Goal: Task Accomplishment & Management: Complete application form

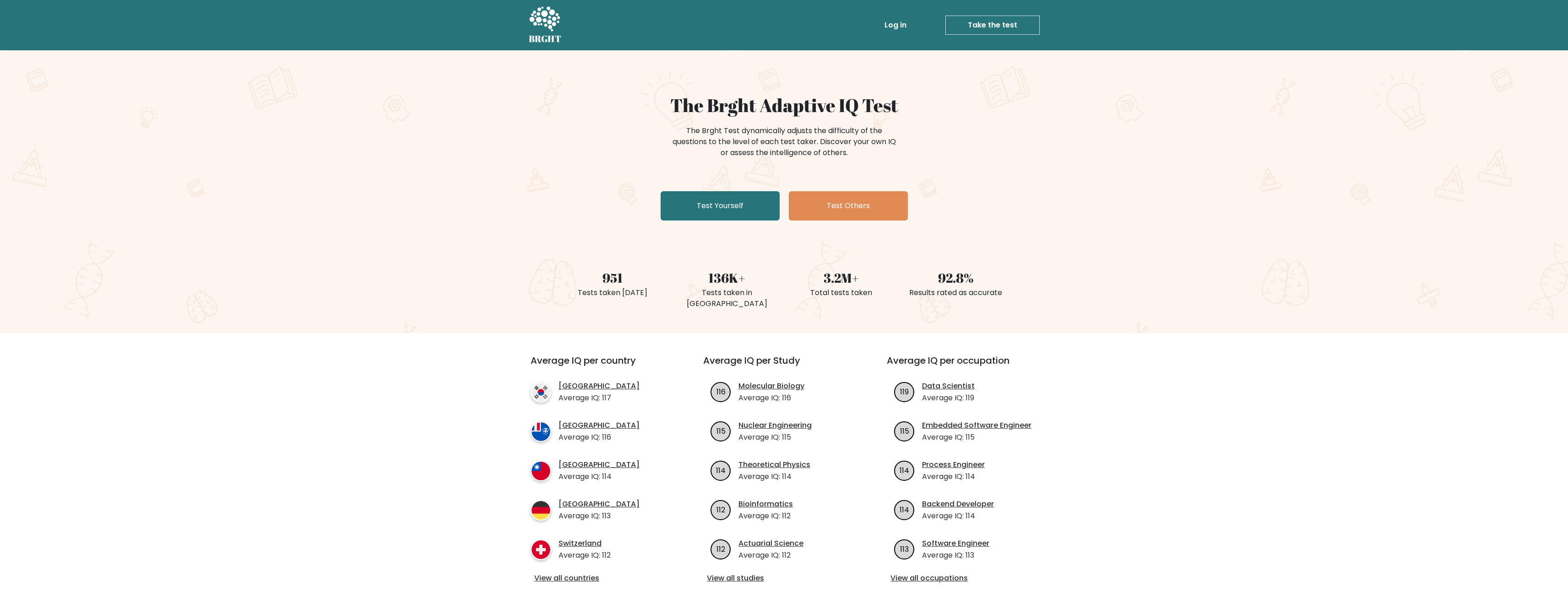
click at [715, 232] on div "The Brght Adaptive IQ Test The Brght Test dynamically adjusts the difficulty of…" at bounding box center [784, 191] width 1568 height 283
click at [722, 203] on link "Test Yourself" at bounding box center [720, 206] width 119 height 29
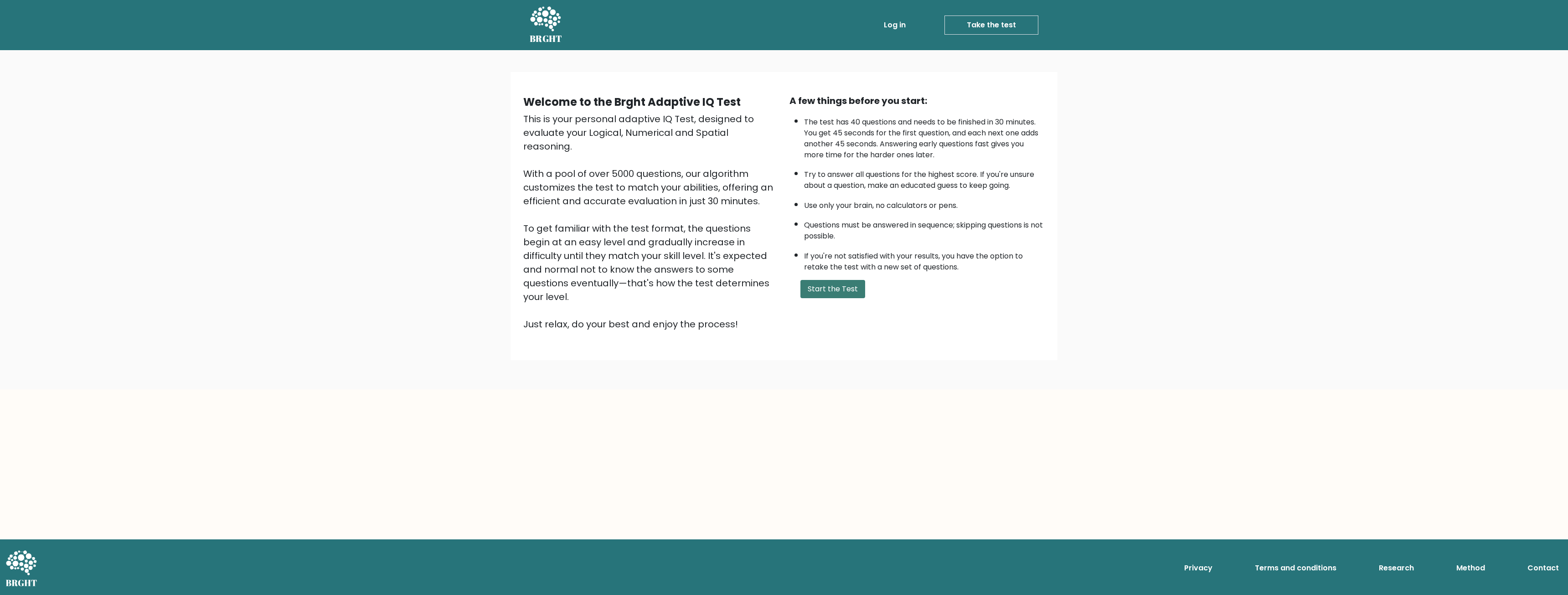
click at [830, 294] on button "Start the Test" at bounding box center [833, 289] width 65 height 18
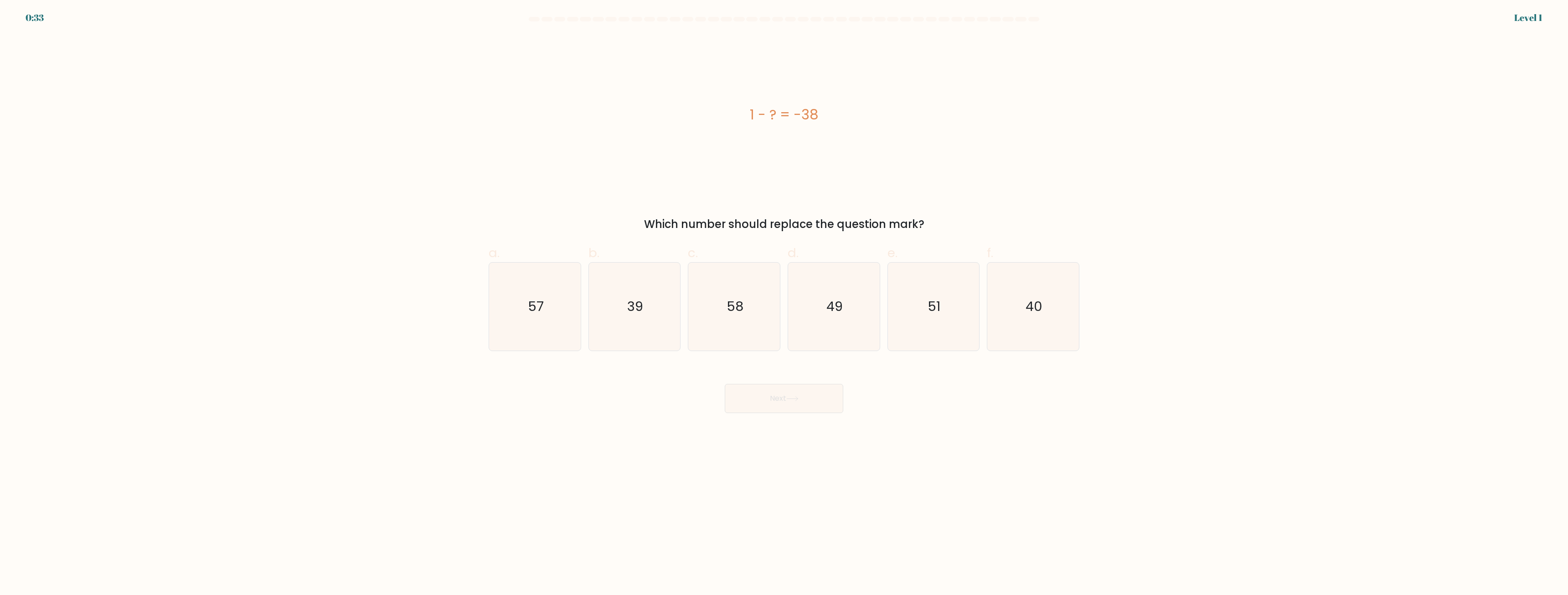
drag, startPoint x: 901, startPoint y: 194, endPoint x: 897, endPoint y: 201, distance: 8.1
click at [901, 194] on div "1 - ? = -38" at bounding box center [784, 114] width 590 height 160
click at [731, 324] on icon "58" at bounding box center [734, 306] width 88 height 88
click at [784, 304] on input "c. 58" at bounding box center [784, 301] width 1 height 6
radio input "true"
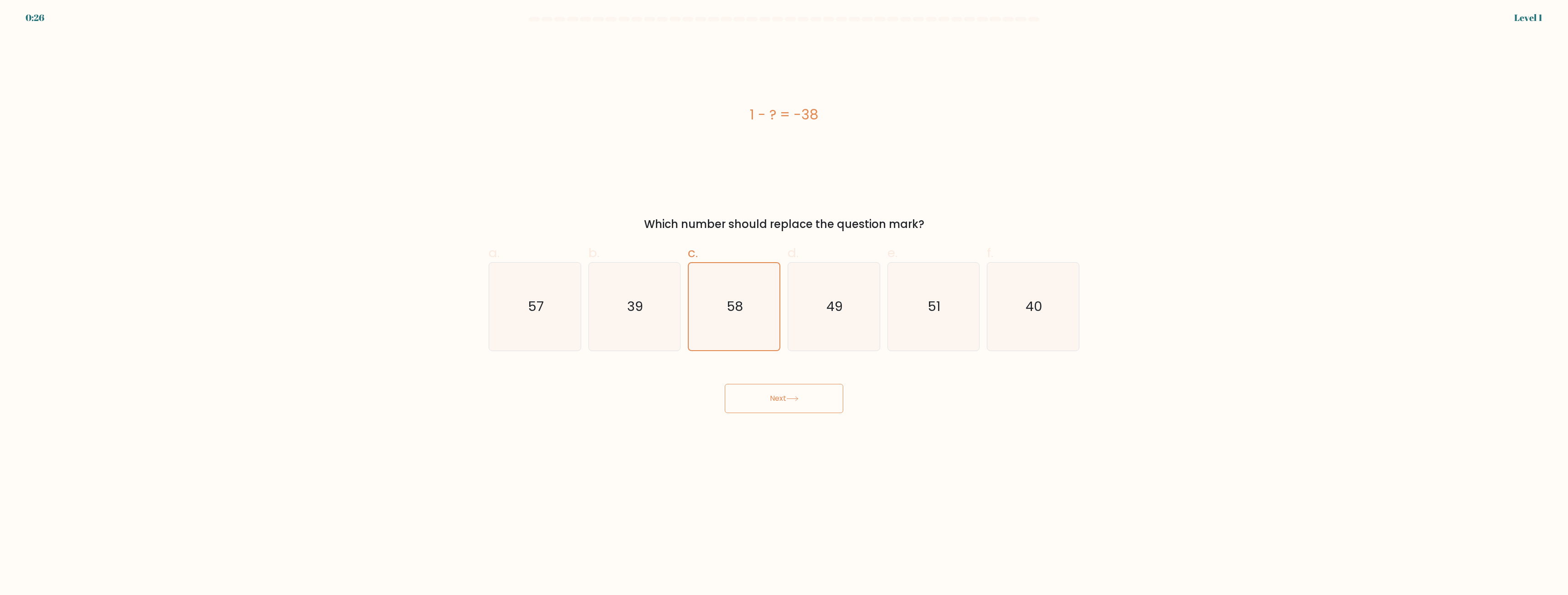
click at [791, 402] on button "Next" at bounding box center [784, 399] width 119 height 29
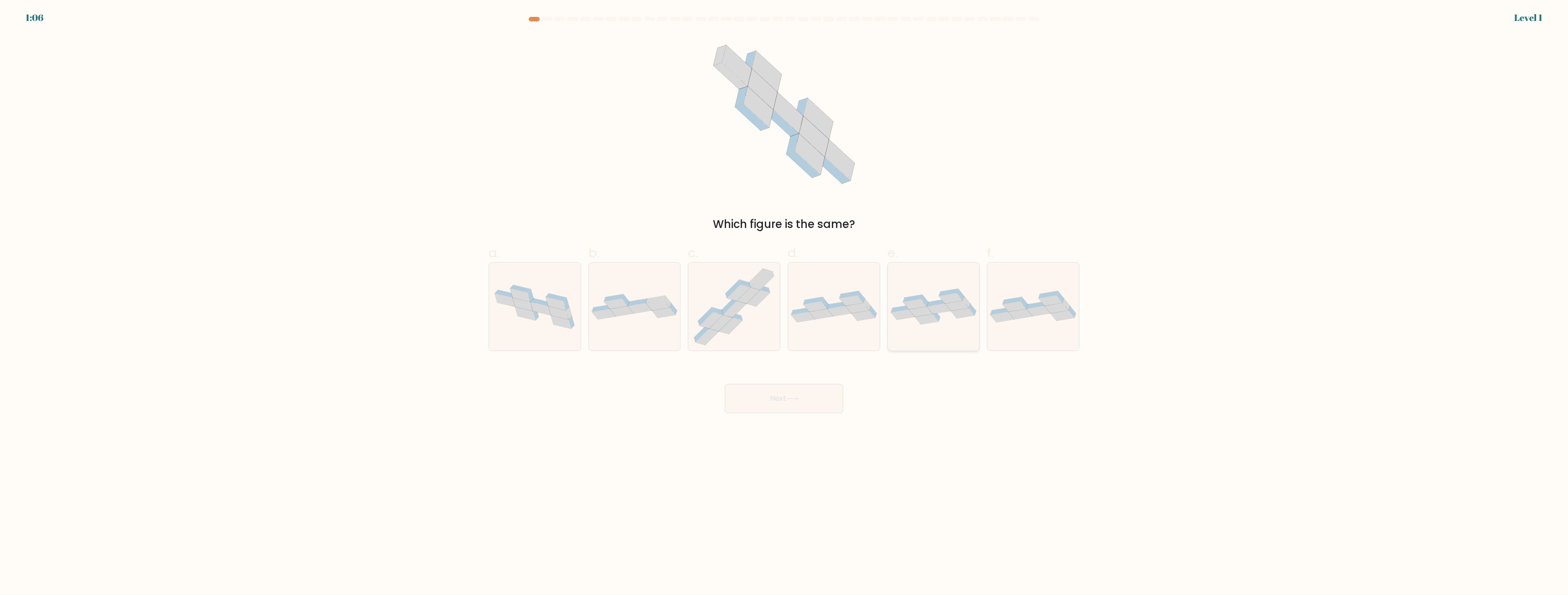
click at [950, 329] on div at bounding box center [934, 307] width 93 height 89
click at [785, 304] on input "e." at bounding box center [784, 301] width 1 height 6
radio input "true"
click at [1043, 321] on icon at bounding box center [1033, 307] width 92 height 32
click at [785, 304] on input "f." at bounding box center [784, 301] width 1 height 6
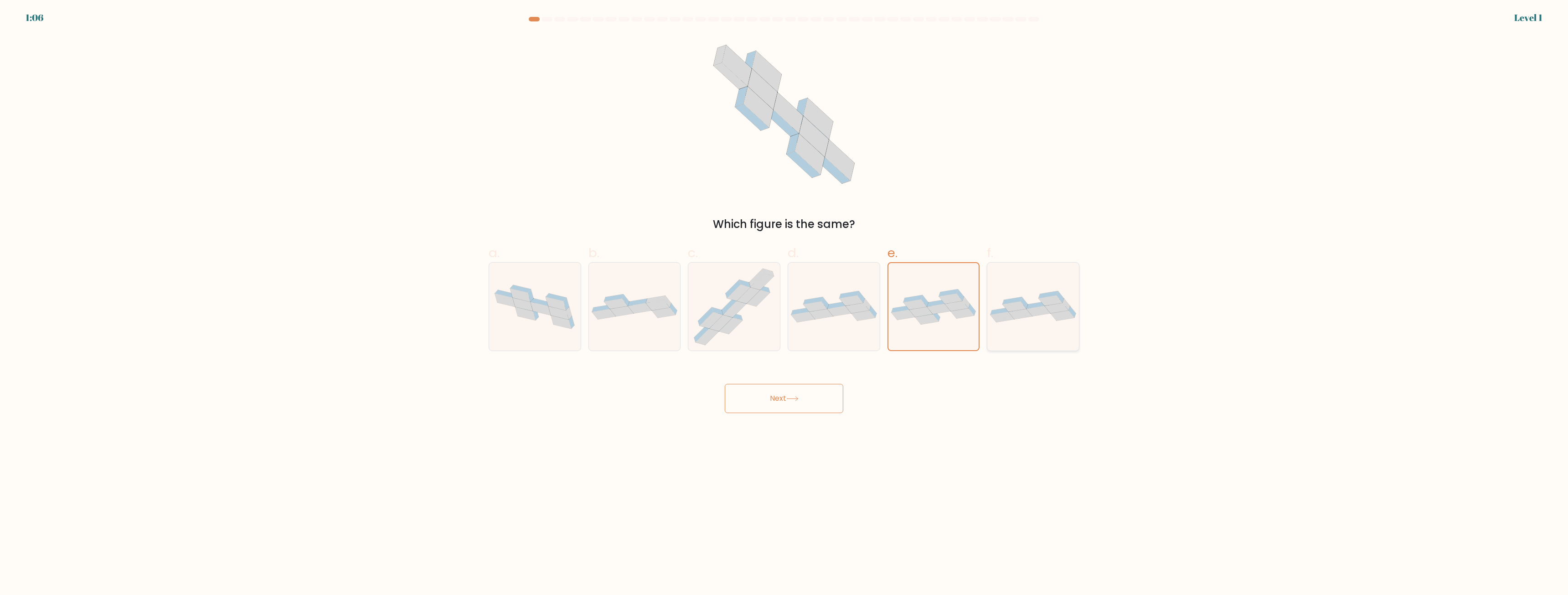
radio input "true"
click at [811, 399] on button "Next" at bounding box center [784, 399] width 119 height 29
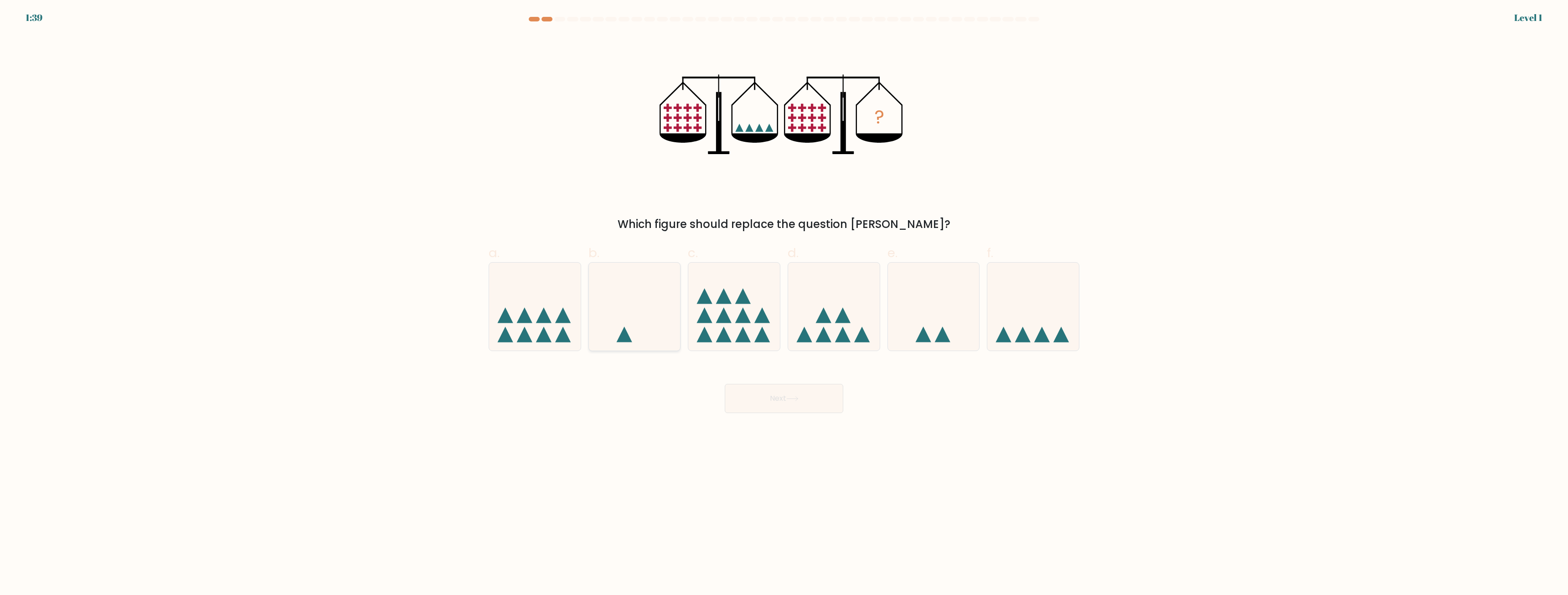
click at [651, 306] on icon at bounding box center [634, 307] width 92 height 76
click at [784, 304] on input "b." at bounding box center [784, 301] width 1 height 6
radio input "true"
click at [803, 404] on button "Next" at bounding box center [784, 399] width 119 height 29
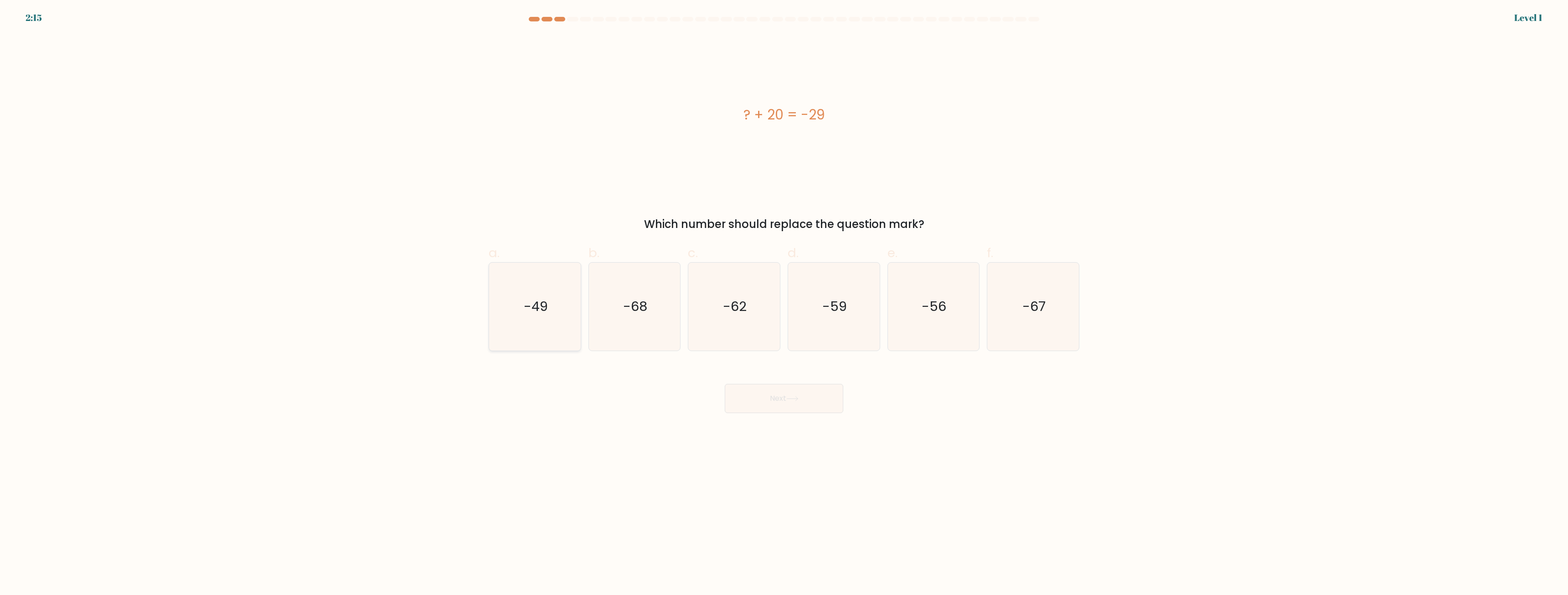
click at [529, 328] on icon "-49" at bounding box center [534, 306] width 88 height 88
click at [784, 304] on input "a. -49" at bounding box center [784, 301] width 1 height 6
radio input "true"
click at [1060, 309] on icon "-67" at bounding box center [1033, 306] width 88 height 88
click at [785, 304] on input "f. -67" at bounding box center [784, 301] width 1 height 6
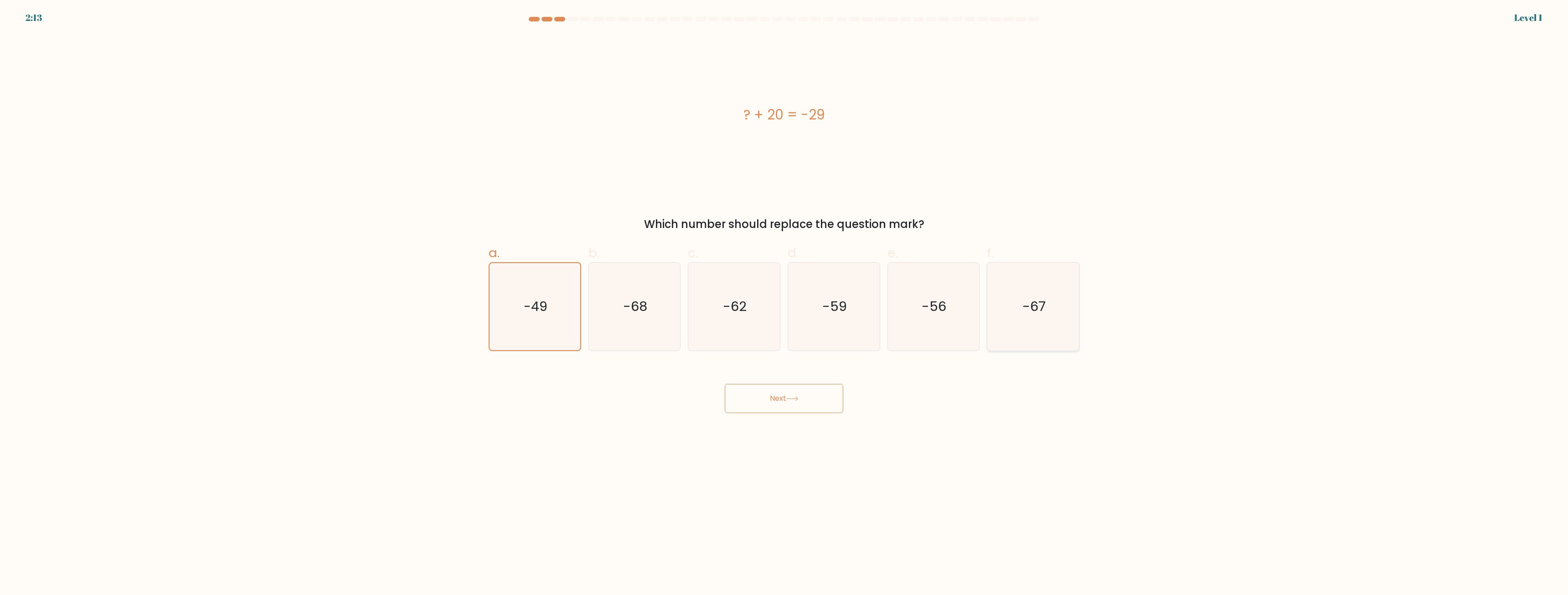
radio input "true"
click at [859, 328] on icon "-59" at bounding box center [834, 306] width 88 height 88
click at [785, 304] on input "d. -59" at bounding box center [784, 301] width 1 height 6
radio input "true"
click at [726, 320] on icon "-62" at bounding box center [734, 306] width 88 height 88
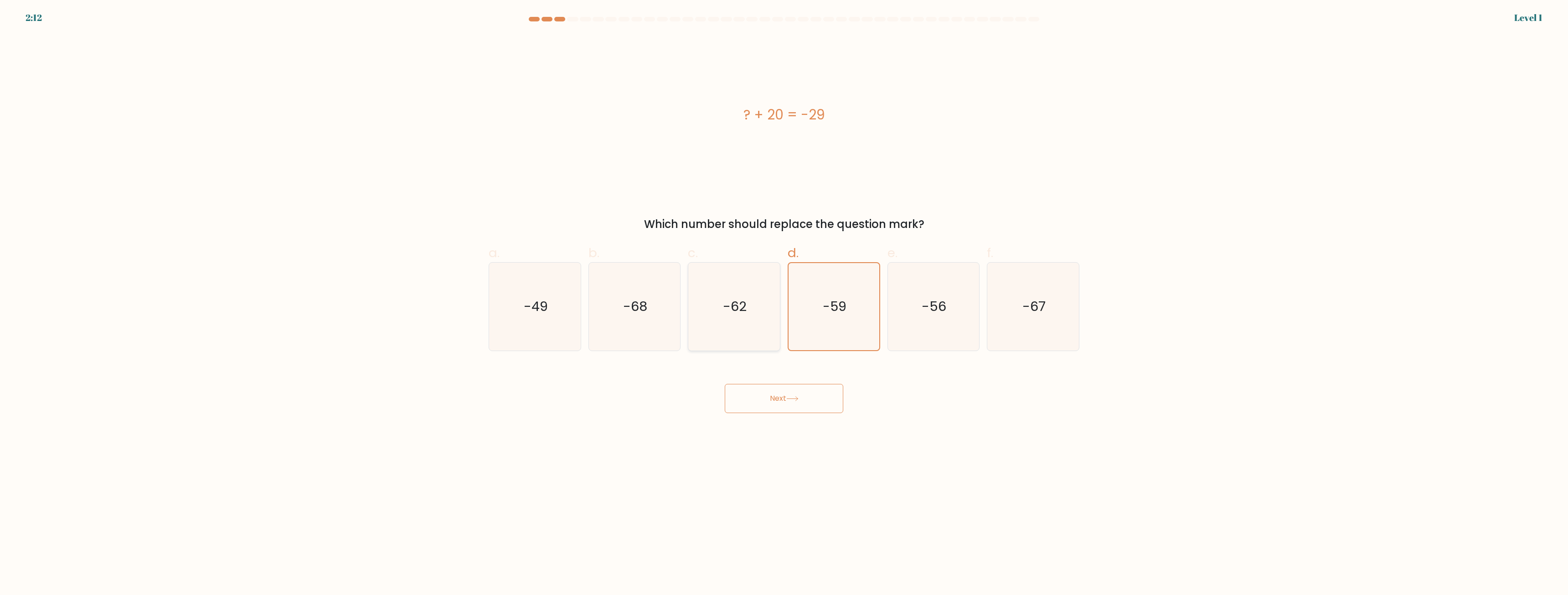
click at [784, 304] on input "c. -62" at bounding box center [784, 301] width 1 height 6
radio input "true"
click at [639, 318] on icon "-68" at bounding box center [634, 306] width 88 height 88
click at [784, 304] on input "b. -68" at bounding box center [784, 301] width 1 height 6
radio input "true"
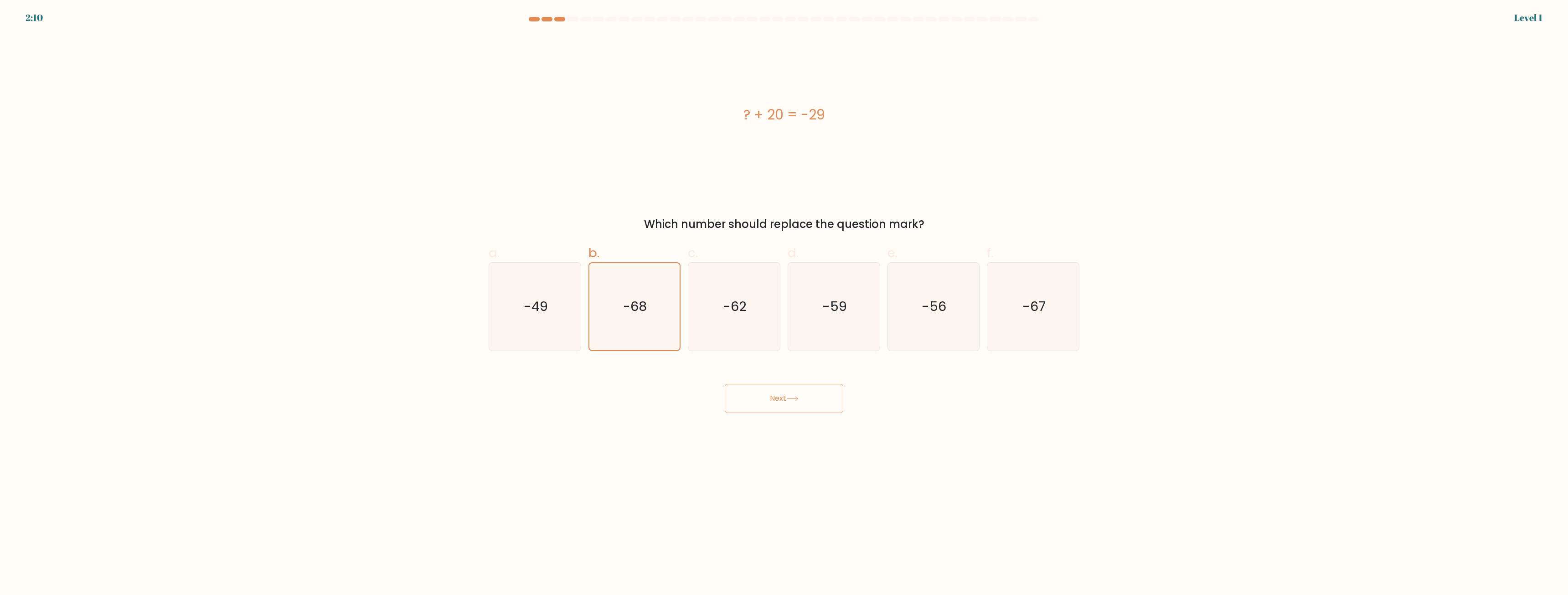
click at [772, 395] on button "Next" at bounding box center [784, 399] width 119 height 29
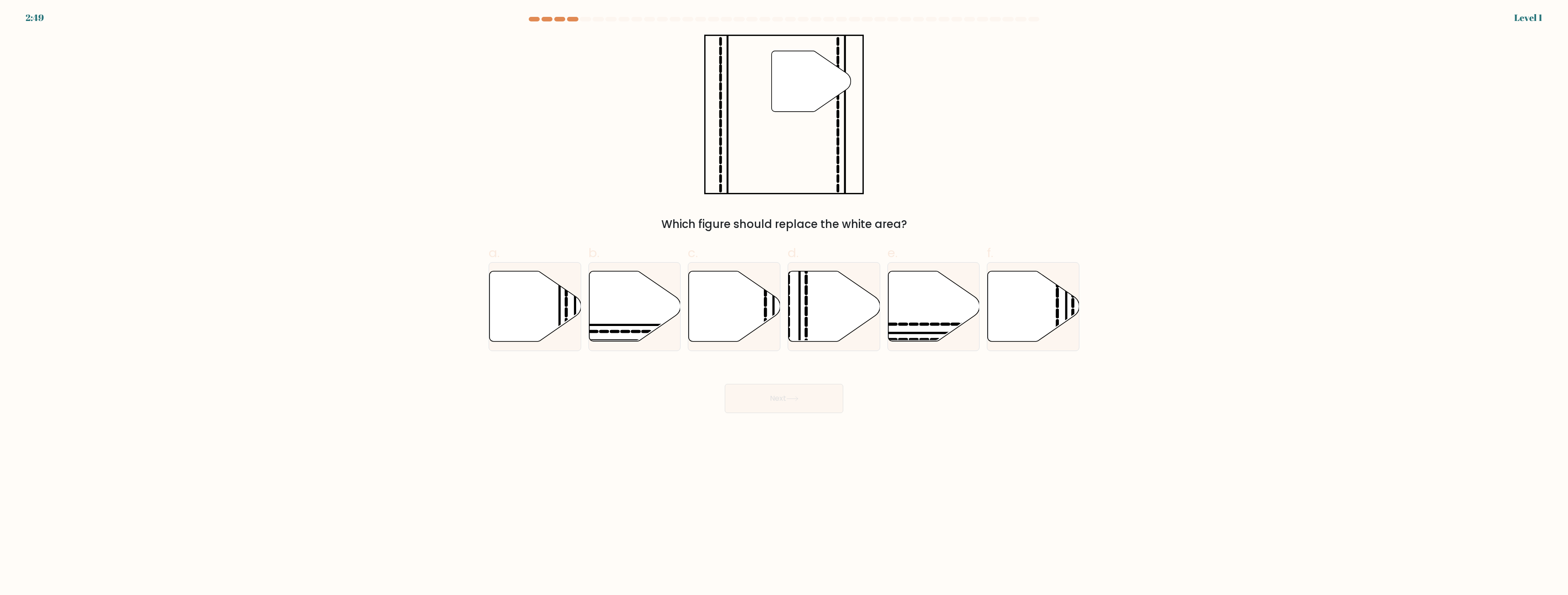
click at [1307, 161] on form at bounding box center [784, 215] width 1568 height 396
click at [629, 311] on icon at bounding box center [634, 306] width 92 height 70
click at [784, 304] on input "b." at bounding box center [784, 301] width 1 height 6
radio input "true"
click at [806, 403] on button "Next" at bounding box center [784, 399] width 119 height 29
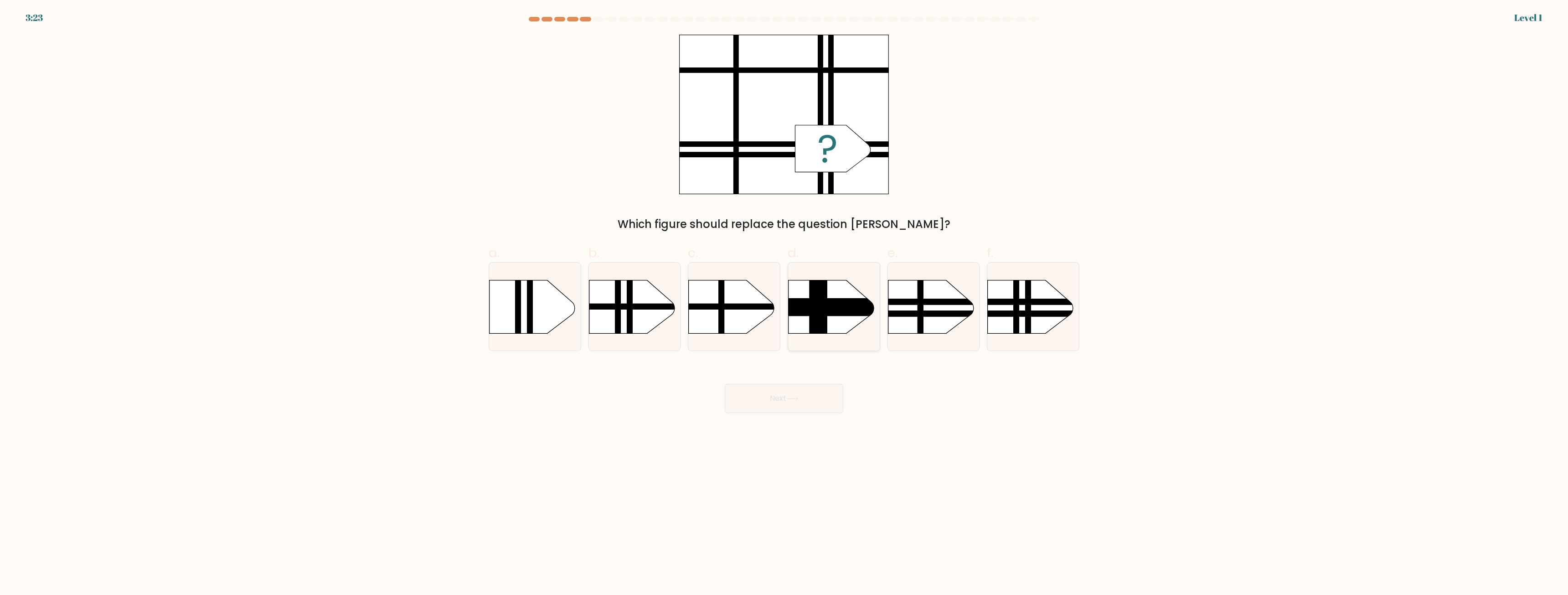
click at [836, 337] on div at bounding box center [834, 307] width 93 height 89
click at [785, 304] on input "d." at bounding box center [784, 301] width 1 height 6
radio input "true"
click at [810, 392] on button "Next" at bounding box center [784, 399] width 119 height 29
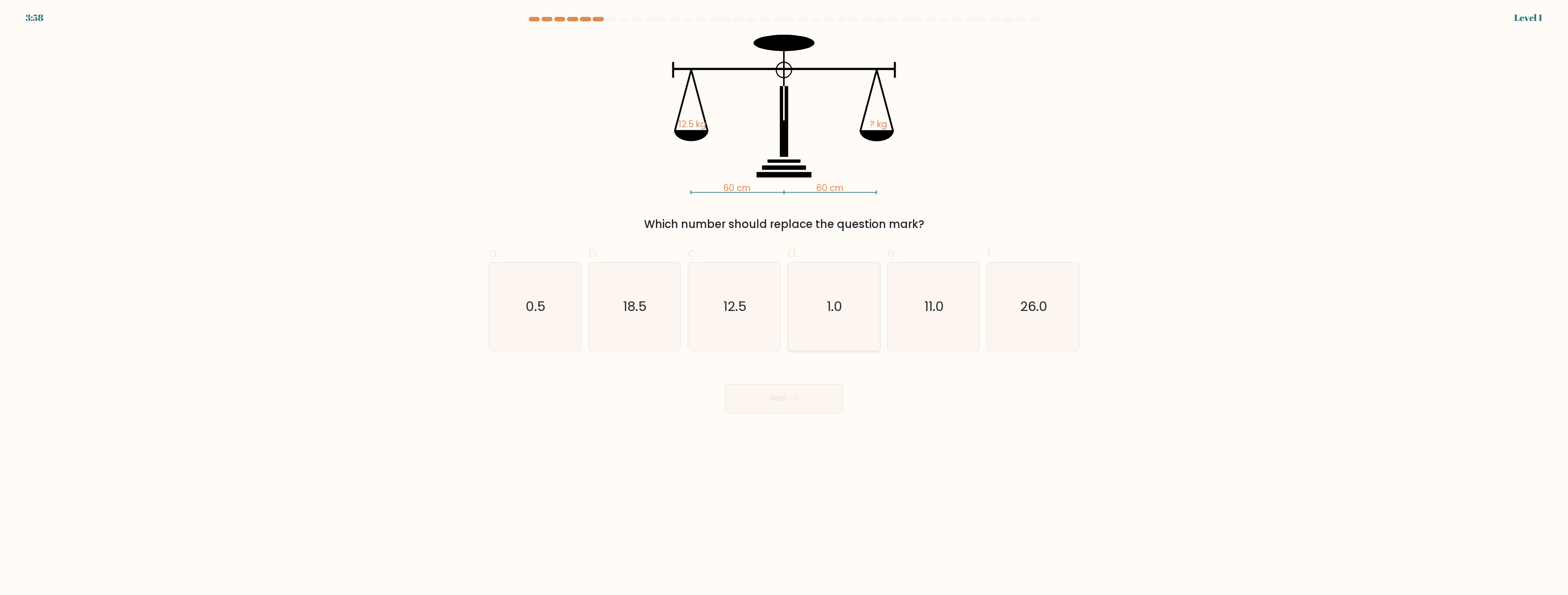
click at [838, 329] on icon "1.0" at bounding box center [834, 306] width 88 height 88
click at [785, 304] on input "d. 1.0" at bounding box center [784, 301] width 1 height 6
radio input "true"
click at [802, 399] on button "Next" at bounding box center [784, 399] width 119 height 29
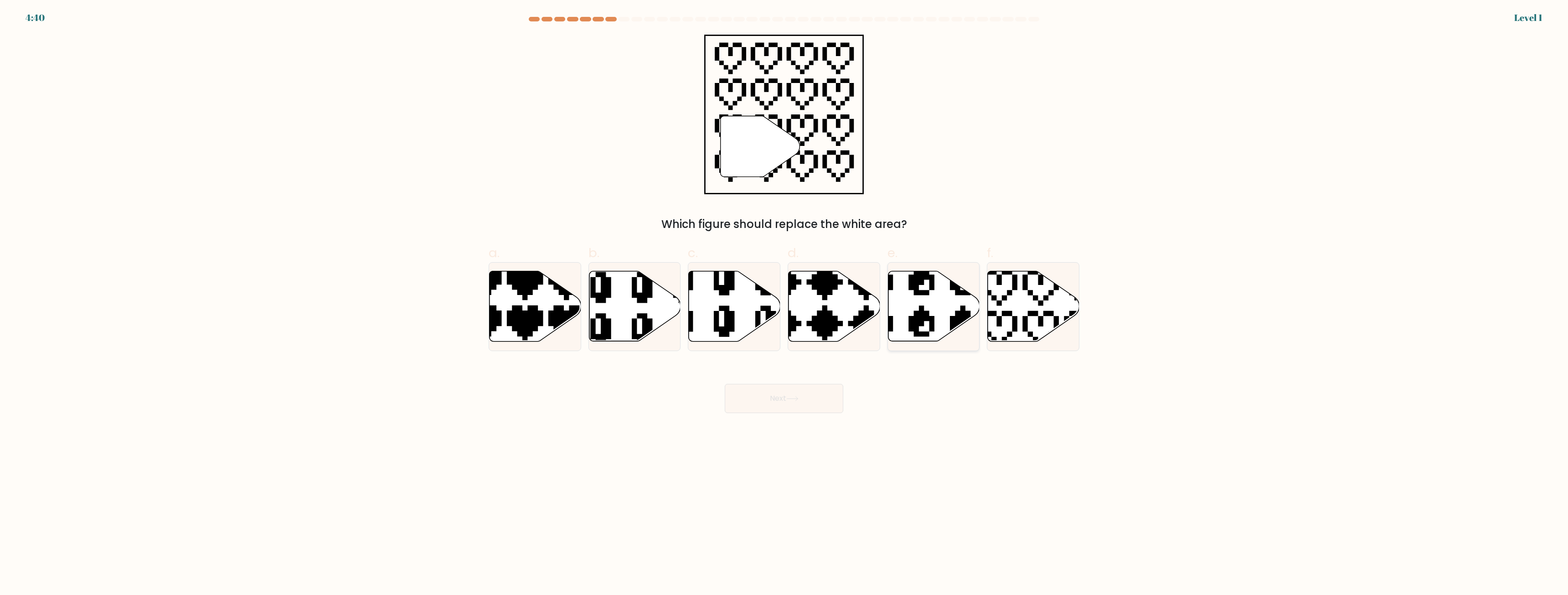
click at [925, 308] on icon at bounding box center [934, 306] width 92 height 70
click at [785, 304] on input "e." at bounding box center [784, 301] width 1 height 6
radio input "true"
click at [791, 394] on button "Next" at bounding box center [784, 399] width 119 height 29
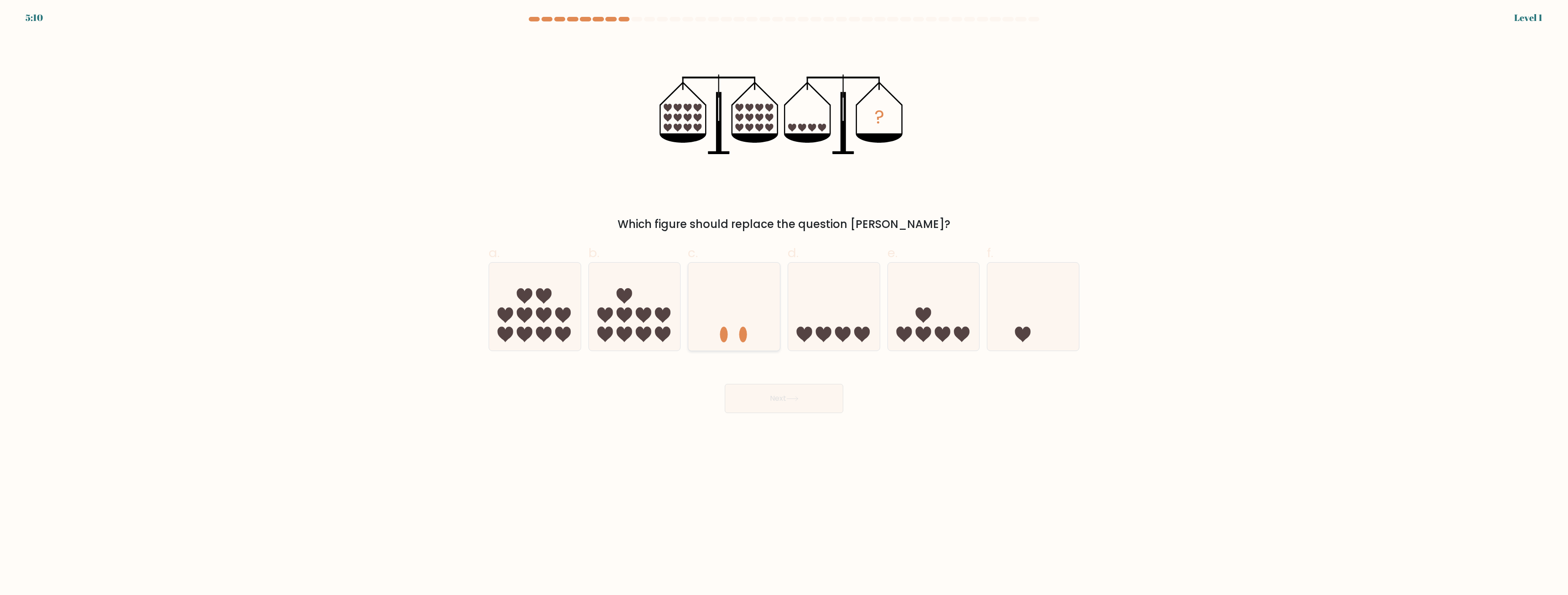
click at [728, 317] on icon at bounding box center [734, 307] width 92 height 76
click at [784, 304] on input "c." at bounding box center [784, 301] width 1 height 6
radio input "true"
click at [793, 399] on icon at bounding box center [792, 398] width 11 height 4
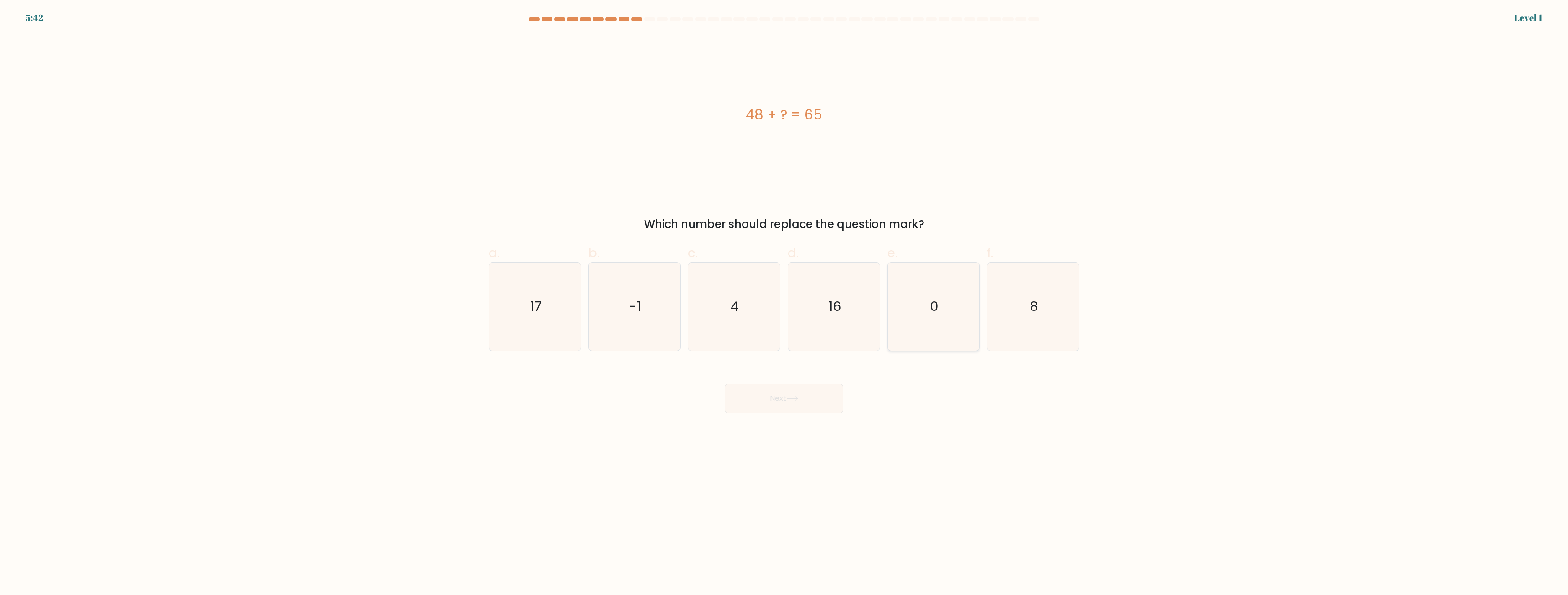
click at [942, 331] on icon "0" at bounding box center [933, 306] width 88 height 88
click at [785, 304] on input "e. 0" at bounding box center [784, 301] width 1 height 6
radio input "true"
click at [807, 389] on button "Next" at bounding box center [784, 399] width 119 height 29
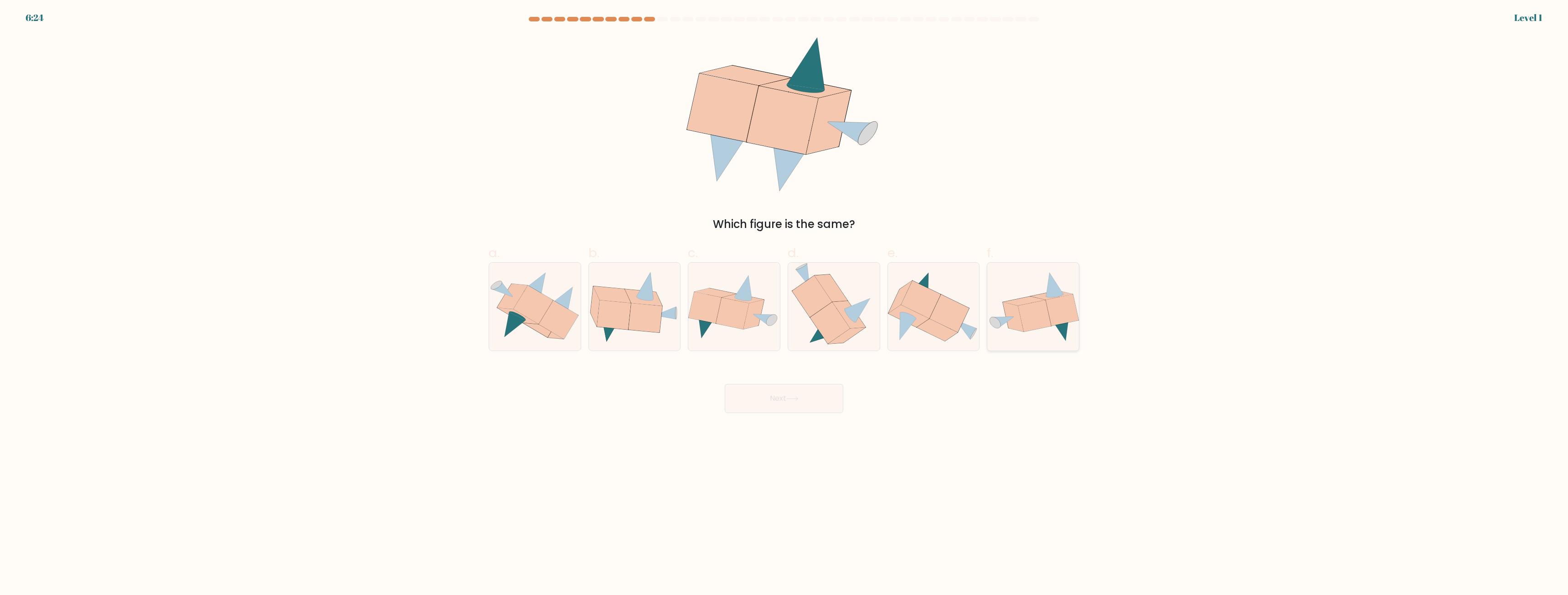
click at [1059, 306] on icon at bounding box center [1062, 311] width 33 height 32
click at [785, 304] on input "f." at bounding box center [784, 301] width 1 height 6
radio input "true"
click at [799, 402] on button "Next" at bounding box center [784, 399] width 119 height 29
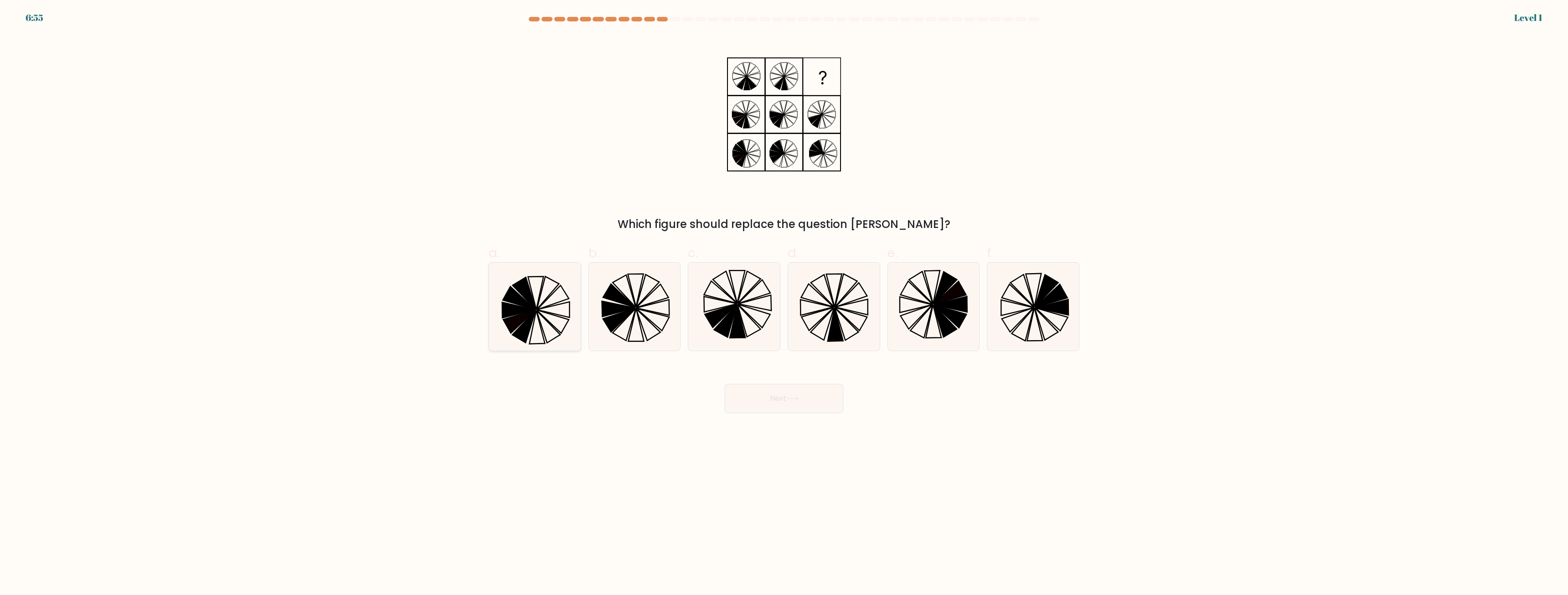
click at [547, 322] on icon at bounding box center [534, 306] width 88 height 88
click at [784, 304] on input "a." at bounding box center [784, 301] width 1 height 6
radio input "true"
click at [795, 396] on icon at bounding box center [793, 399] width 12 height 5
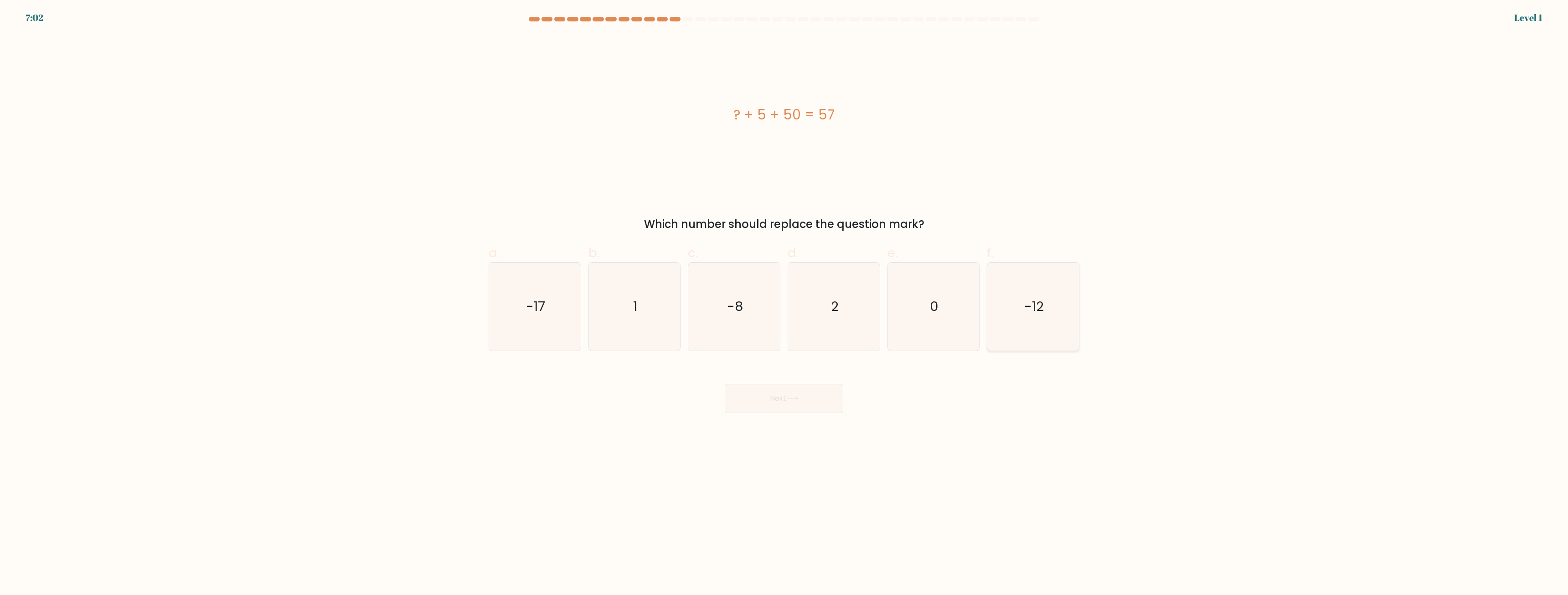
click at [1056, 324] on icon "-12" at bounding box center [1033, 306] width 88 height 88
click at [785, 304] on input "f. -12" at bounding box center [784, 301] width 1 height 6
radio input "true"
click at [811, 403] on button "Next" at bounding box center [784, 399] width 119 height 29
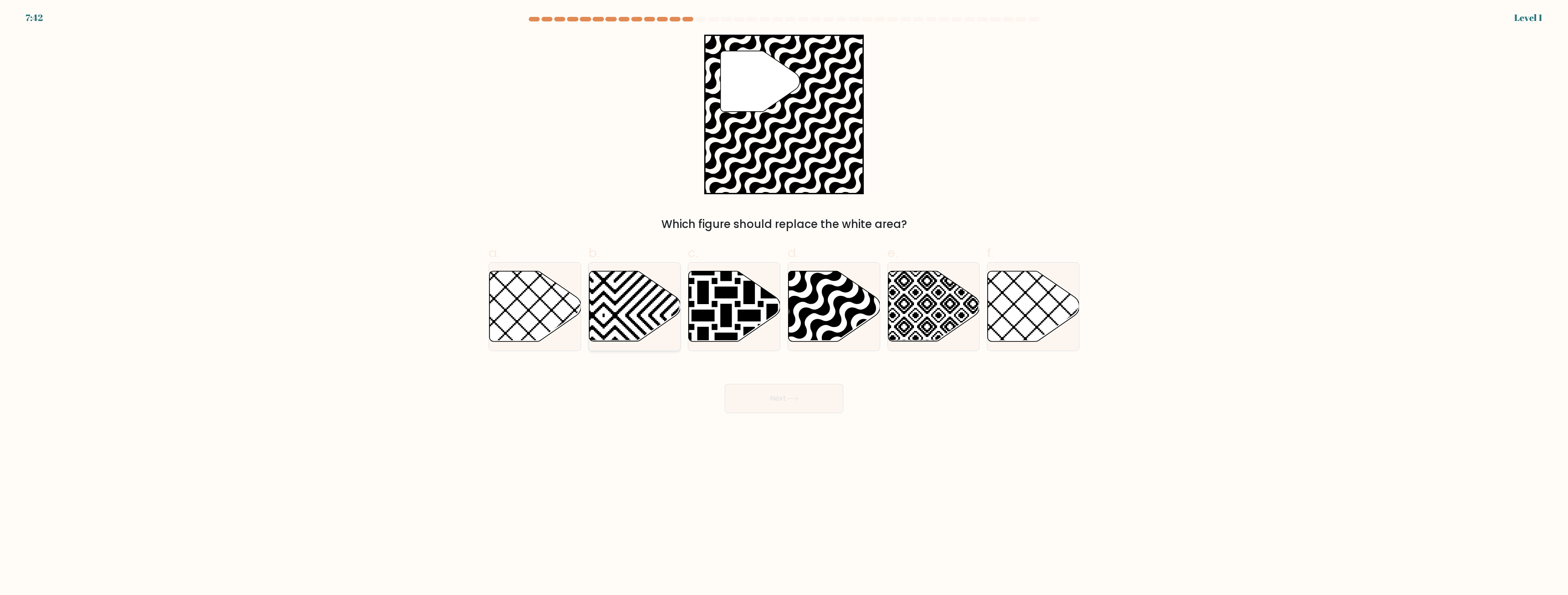
click at [644, 350] on div at bounding box center [635, 307] width 93 height 89
click at [784, 304] on input "b." at bounding box center [784, 301] width 1 height 6
radio input "true"
click at [793, 403] on button "Next" at bounding box center [784, 399] width 119 height 29
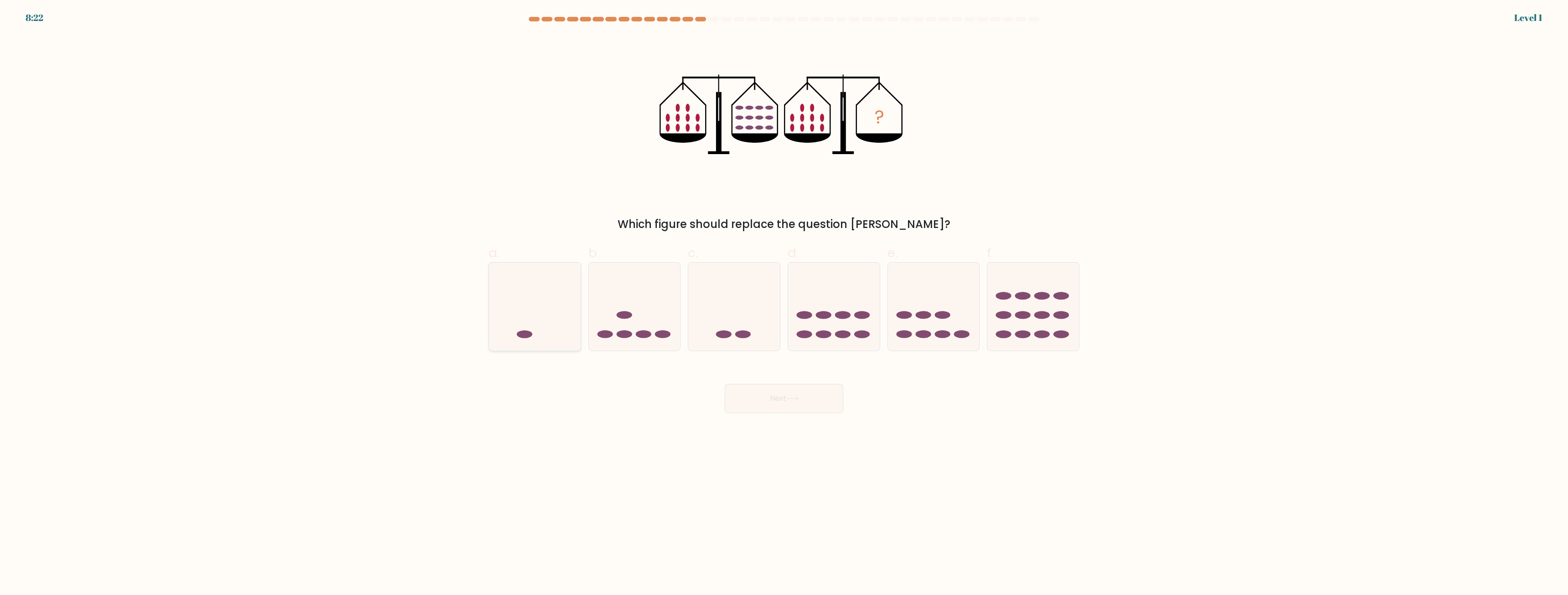
click at [539, 324] on icon at bounding box center [535, 307] width 92 height 76
click at [784, 304] on input "a." at bounding box center [784, 301] width 1 height 6
radio input "true"
click at [765, 404] on button "Next" at bounding box center [784, 399] width 119 height 29
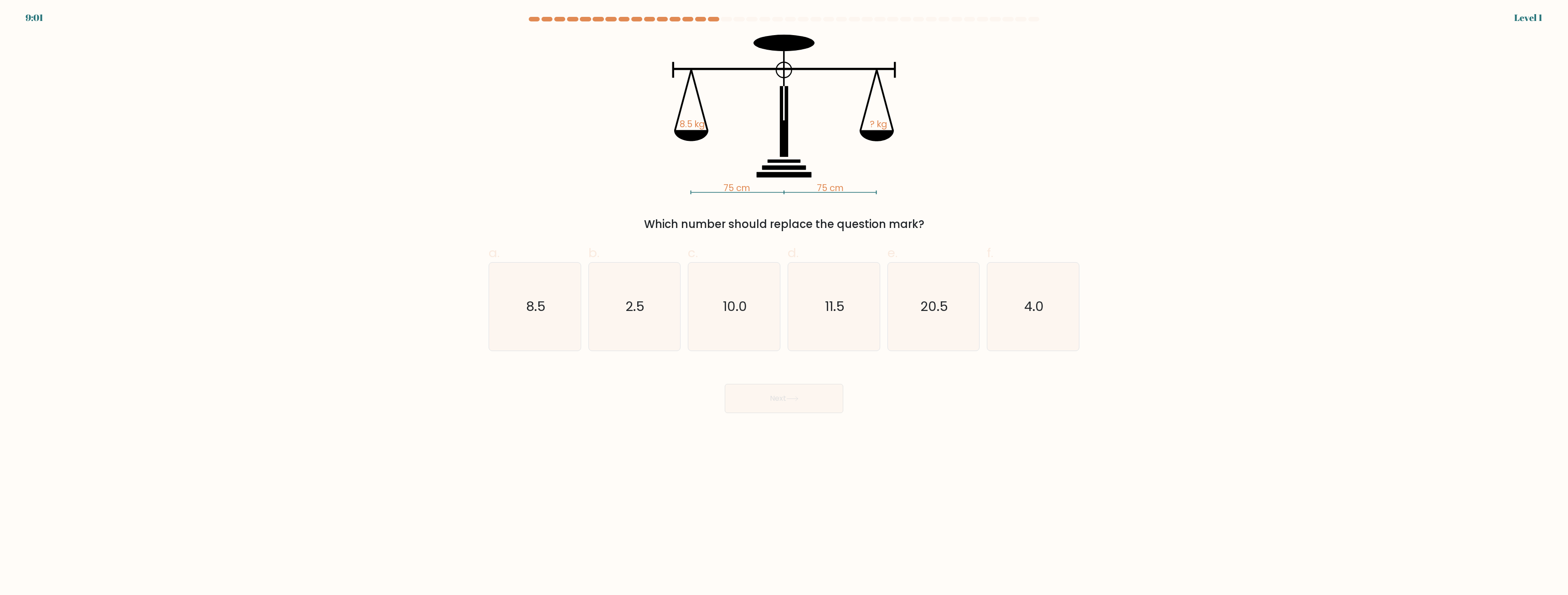
click at [1342, 319] on form at bounding box center [784, 215] width 1568 height 396
click at [939, 322] on icon "20.5" at bounding box center [933, 306] width 88 height 88
click at [785, 304] on input "e. 20.5" at bounding box center [784, 301] width 1 height 6
radio input "true"
click at [807, 392] on button "Next" at bounding box center [784, 399] width 119 height 29
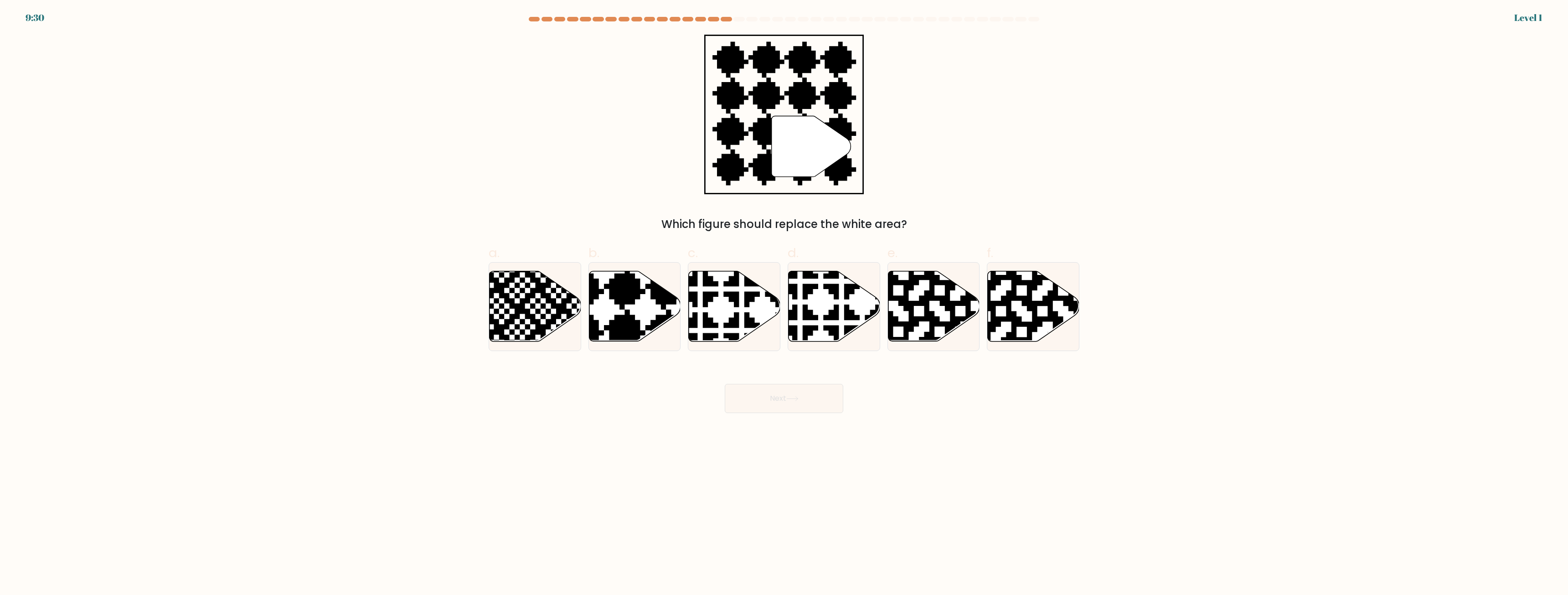
click at [1261, 345] on form "a." at bounding box center [784, 215] width 1568 height 396
click at [514, 306] on icon at bounding box center [504, 345] width 166 height 166
click at [784, 304] on input "a." at bounding box center [784, 301] width 1 height 6
radio input "true"
click at [782, 395] on button "Next" at bounding box center [784, 399] width 119 height 29
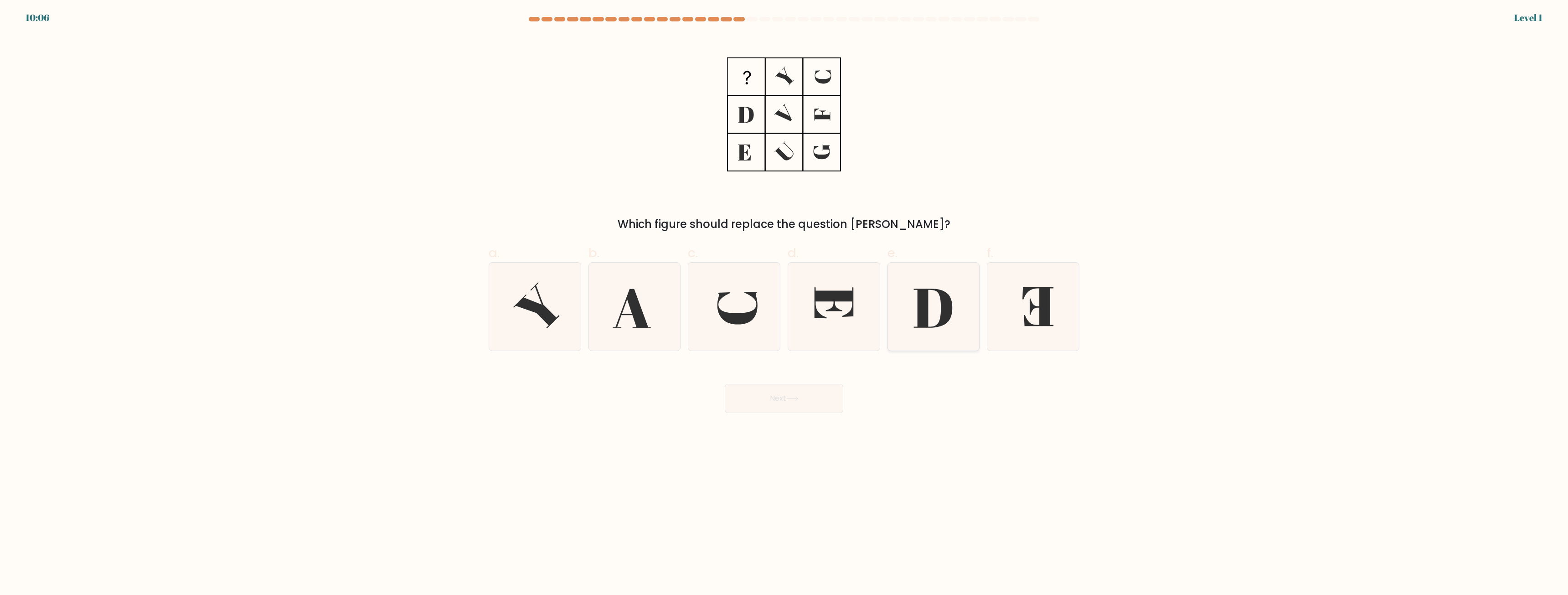
click at [954, 311] on icon at bounding box center [933, 306] width 88 height 88
click at [785, 304] on input "e." at bounding box center [784, 301] width 1 height 6
radio input "true"
click at [794, 398] on icon at bounding box center [793, 399] width 12 height 5
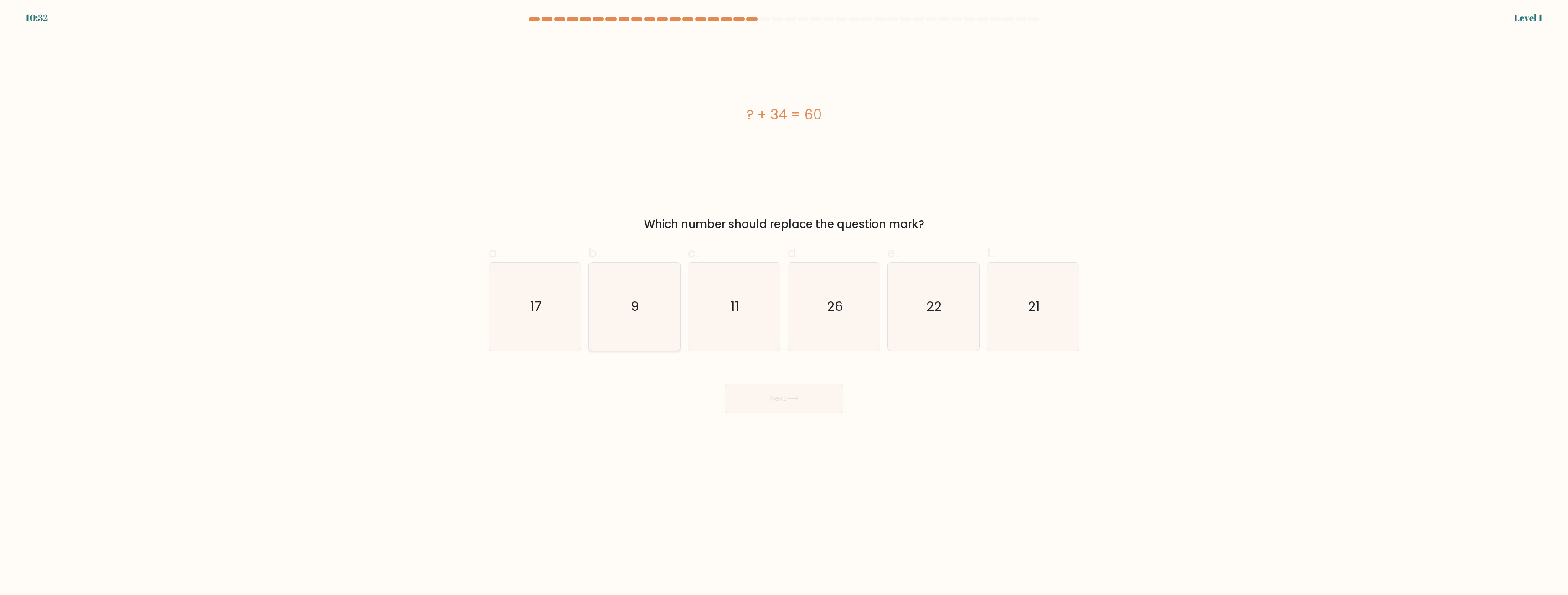
click at [661, 327] on icon "9" at bounding box center [634, 306] width 88 height 88
click at [784, 304] on input "b. 9" at bounding box center [784, 301] width 1 height 6
radio input "true"
click at [799, 403] on button "Next" at bounding box center [784, 399] width 119 height 29
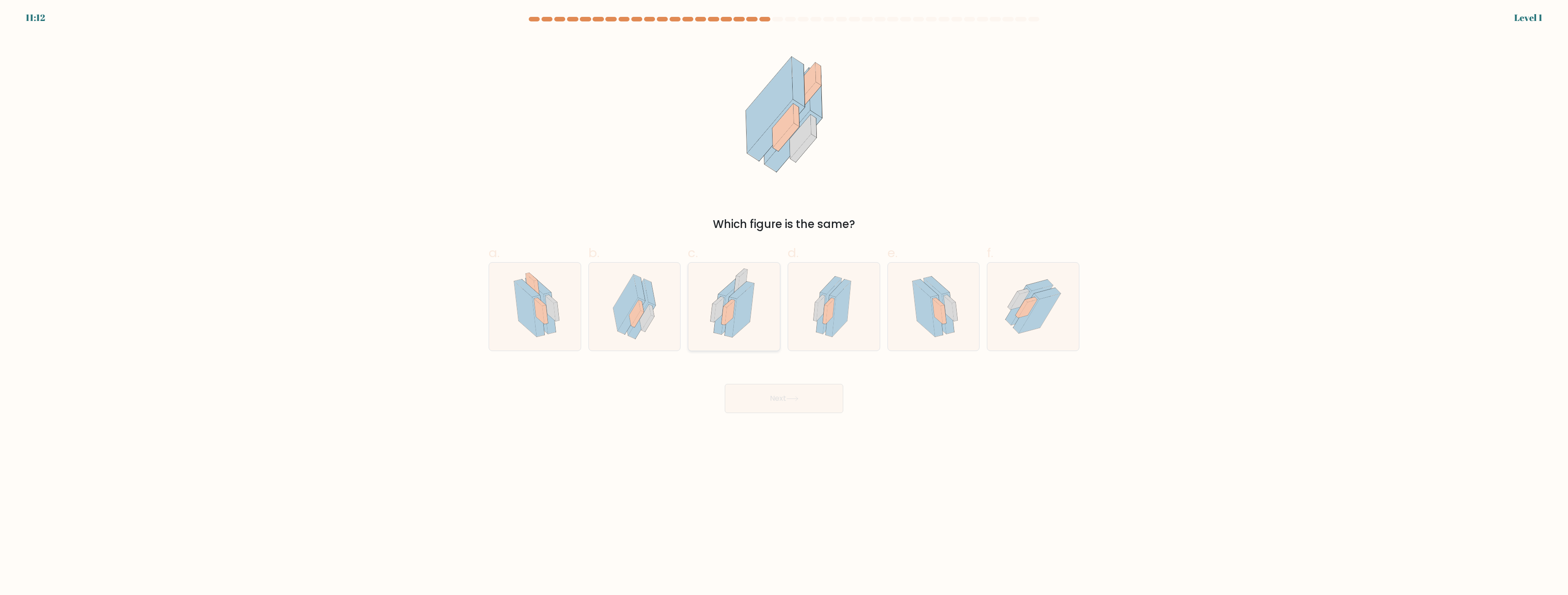
click at [747, 306] on icon at bounding box center [743, 311] width 21 height 54
click at [784, 304] on input "c." at bounding box center [784, 301] width 1 height 6
radio input "true"
click at [798, 322] on div at bounding box center [834, 307] width 93 height 89
click at [785, 304] on input "d." at bounding box center [784, 301] width 1 height 6
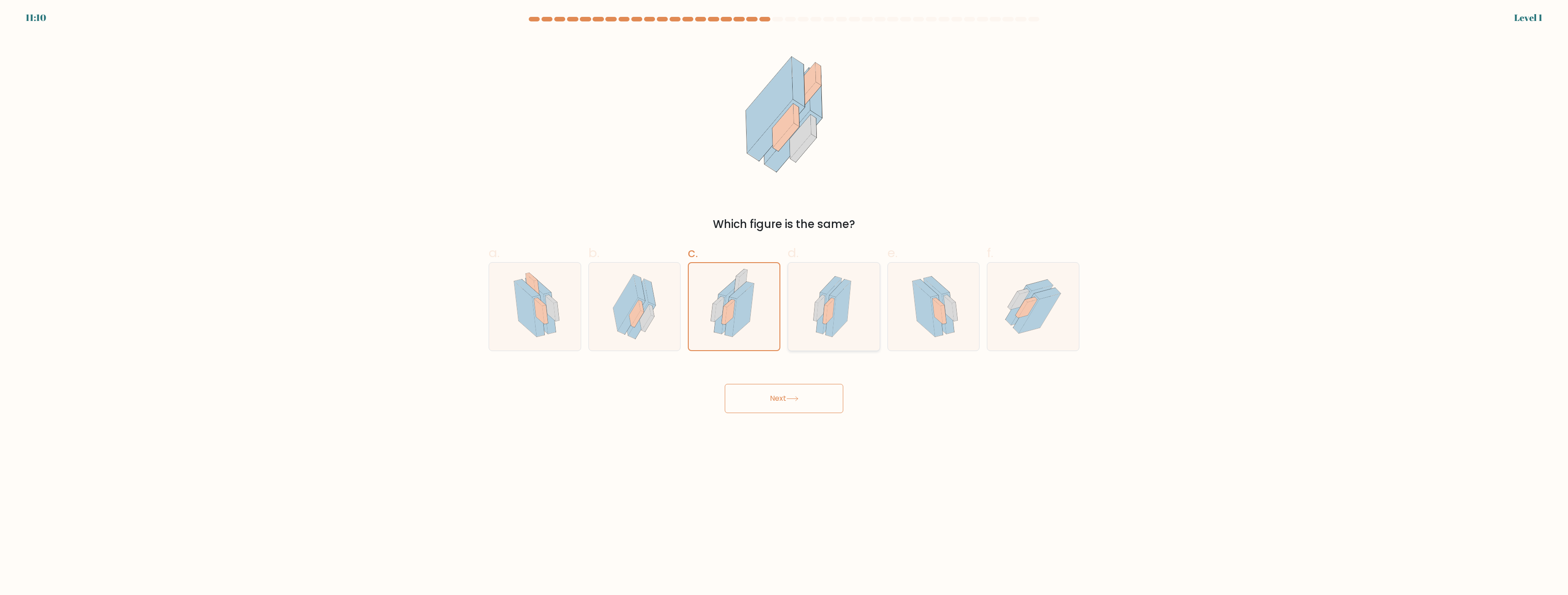
radio input "true"
click at [819, 398] on button "Next" at bounding box center [784, 399] width 119 height 29
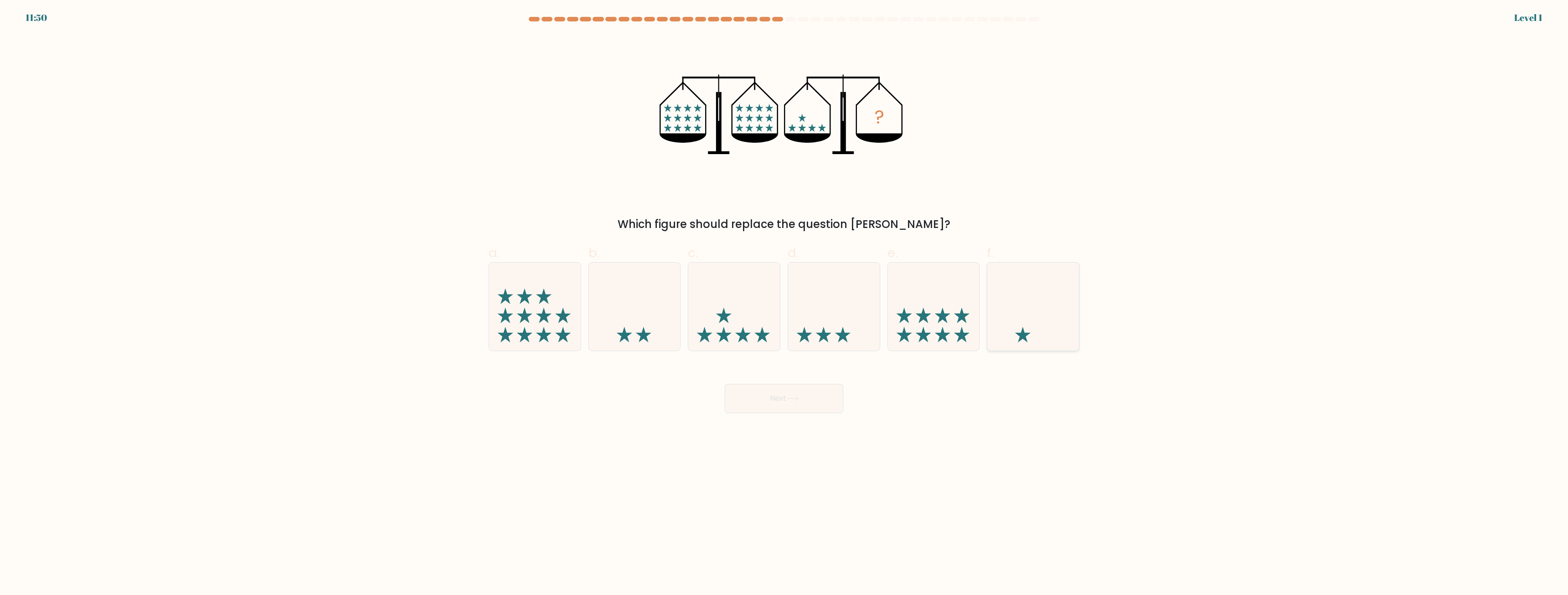
click at [1042, 329] on icon at bounding box center [1033, 307] width 92 height 76
click at [785, 304] on input "f." at bounding box center [784, 301] width 1 height 6
radio input "true"
click at [803, 403] on button "Next" at bounding box center [784, 399] width 119 height 29
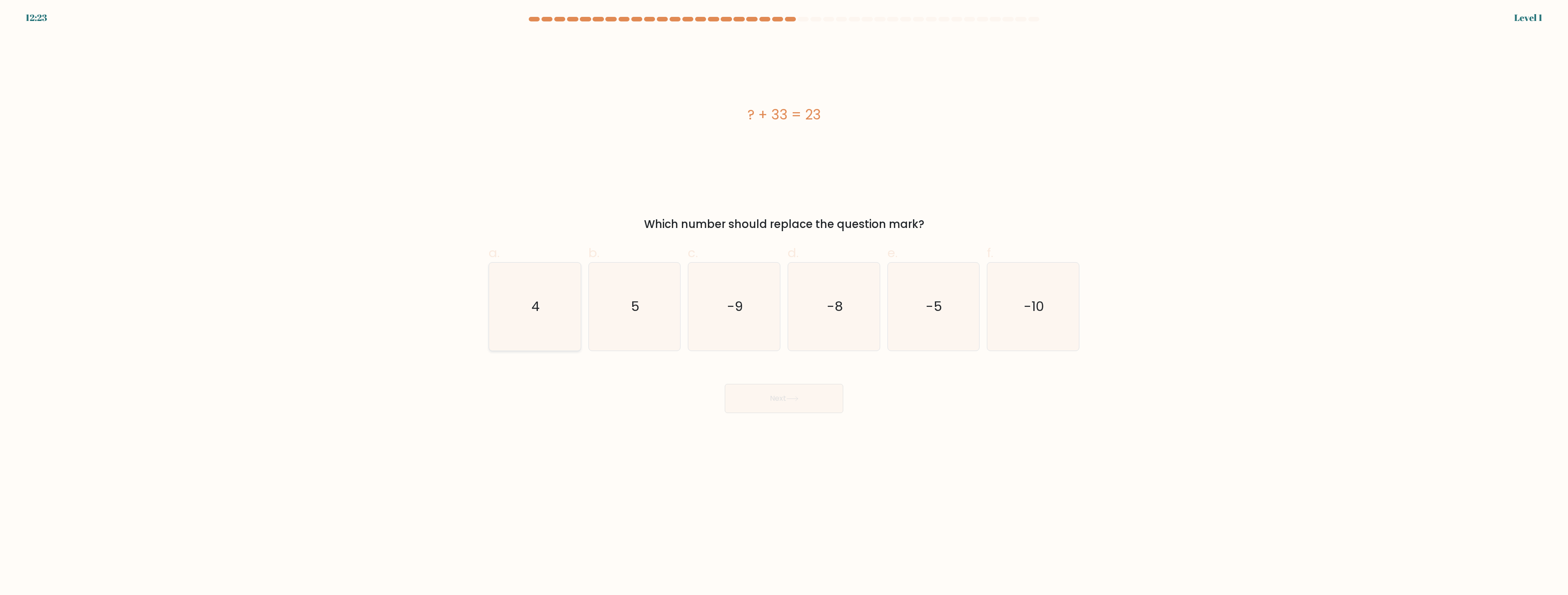
click at [535, 333] on icon "4" at bounding box center [534, 306] width 88 height 88
click at [784, 304] on input "a. 4" at bounding box center [784, 301] width 1 height 6
radio input "true"
click at [779, 406] on button "Next" at bounding box center [784, 399] width 119 height 29
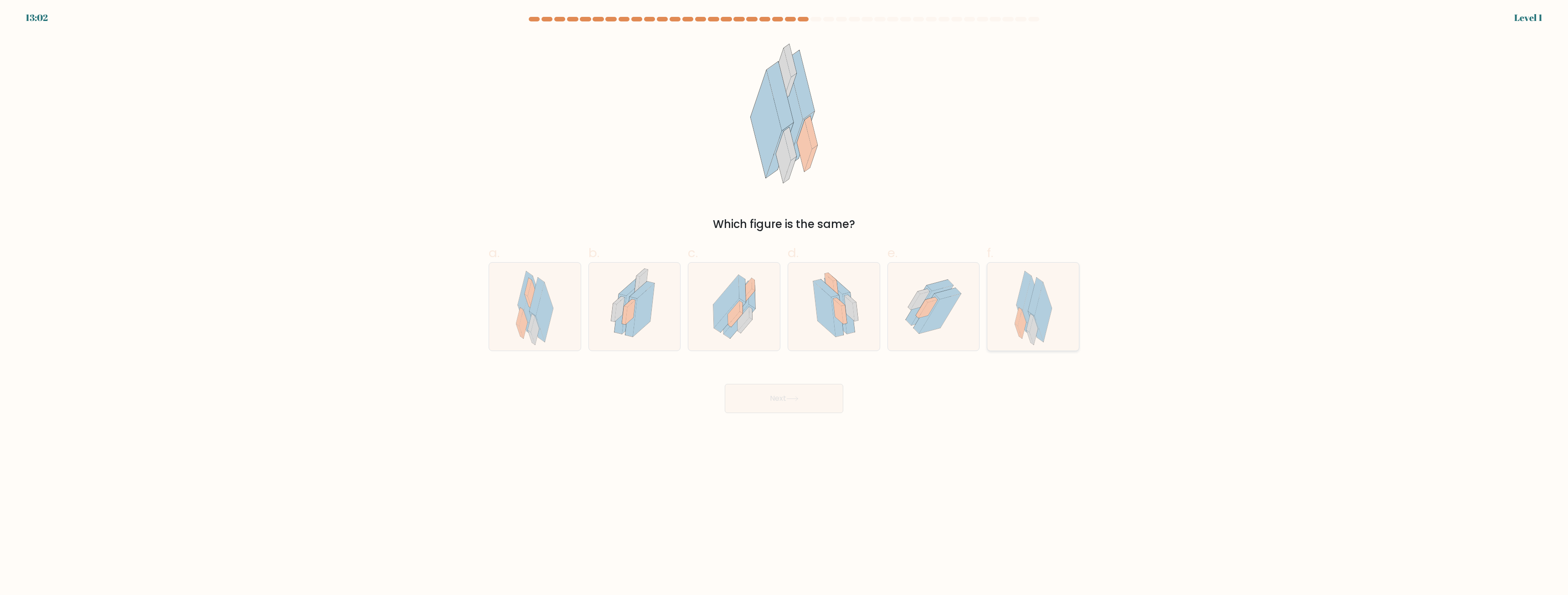
click at [1026, 307] on icon at bounding box center [1031, 306] width 17 height 59
click at [785, 304] on input "f." at bounding box center [784, 301] width 1 height 6
radio input "true"
click at [789, 401] on icon at bounding box center [793, 399] width 12 height 5
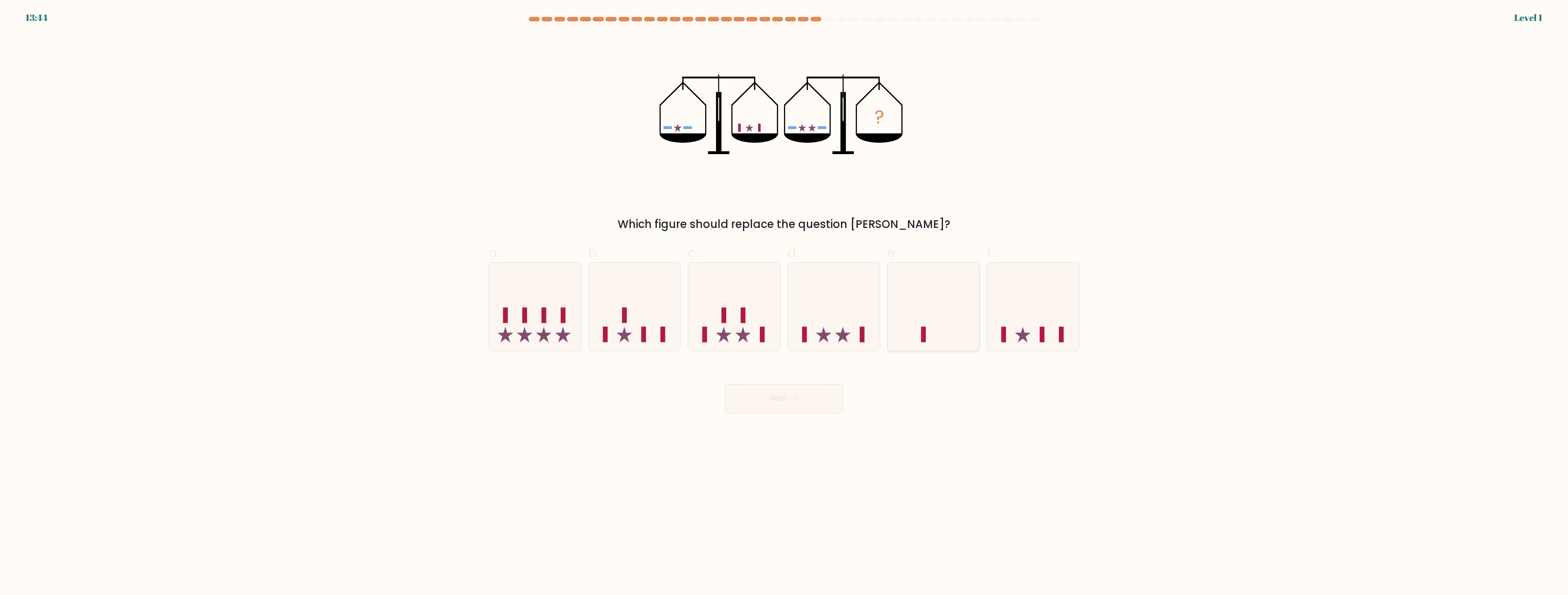
click at [965, 312] on icon at bounding box center [934, 307] width 92 height 76
click at [785, 304] on input "e." at bounding box center [784, 301] width 1 height 6
radio input "true"
click at [810, 403] on button "Next" at bounding box center [784, 399] width 119 height 29
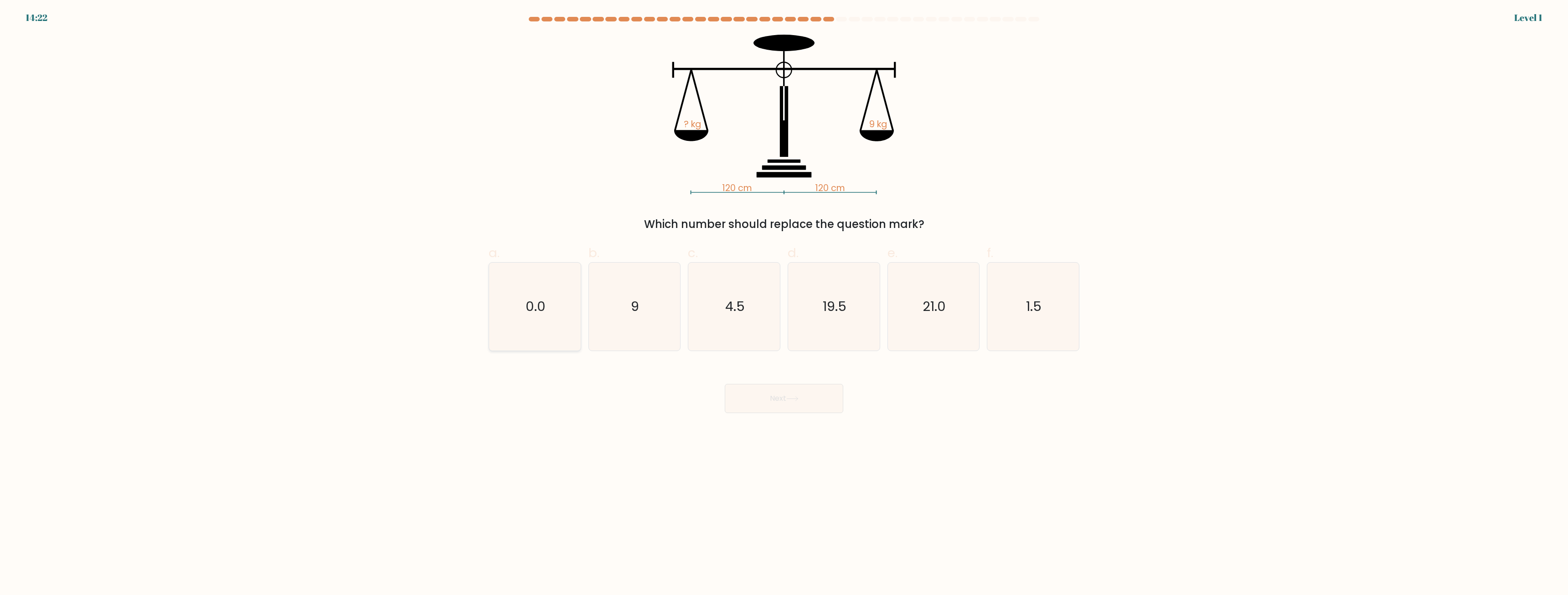
click at [534, 300] on text "0.0" at bounding box center [535, 307] width 20 height 18
click at [784, 300] on input "a. 0.0" at bounding box center [784, 301] width 1 height 6
radio input "true"
click at [791, 395] on button "Next" at bounding box center [784, 399] width 119 height 29
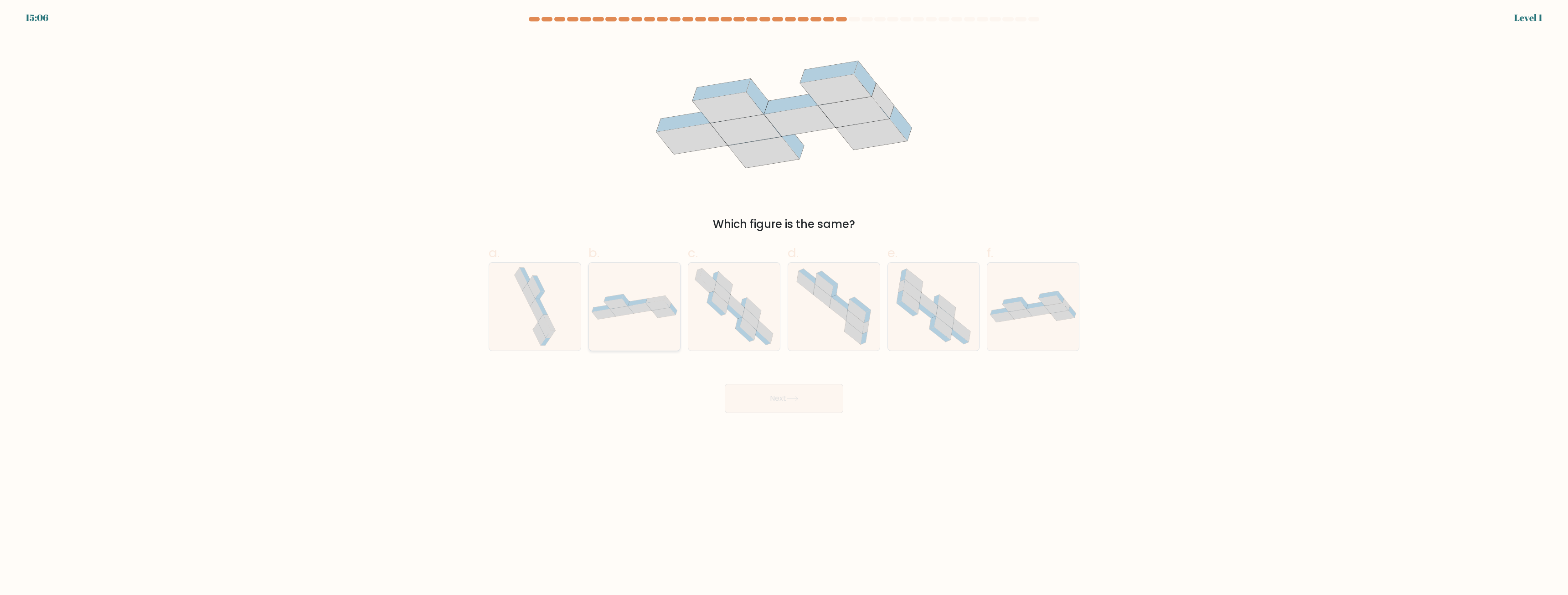
click at [671, 325] on div at bounding box center [635, 307] width 93 height 89
click at [784, 304] on input "b." at bounding box center [784, 301] width 1 height 6
radio input "true"
click at [799, 403] on button "Next" at bounding box center [784, 399] width 119 height 29
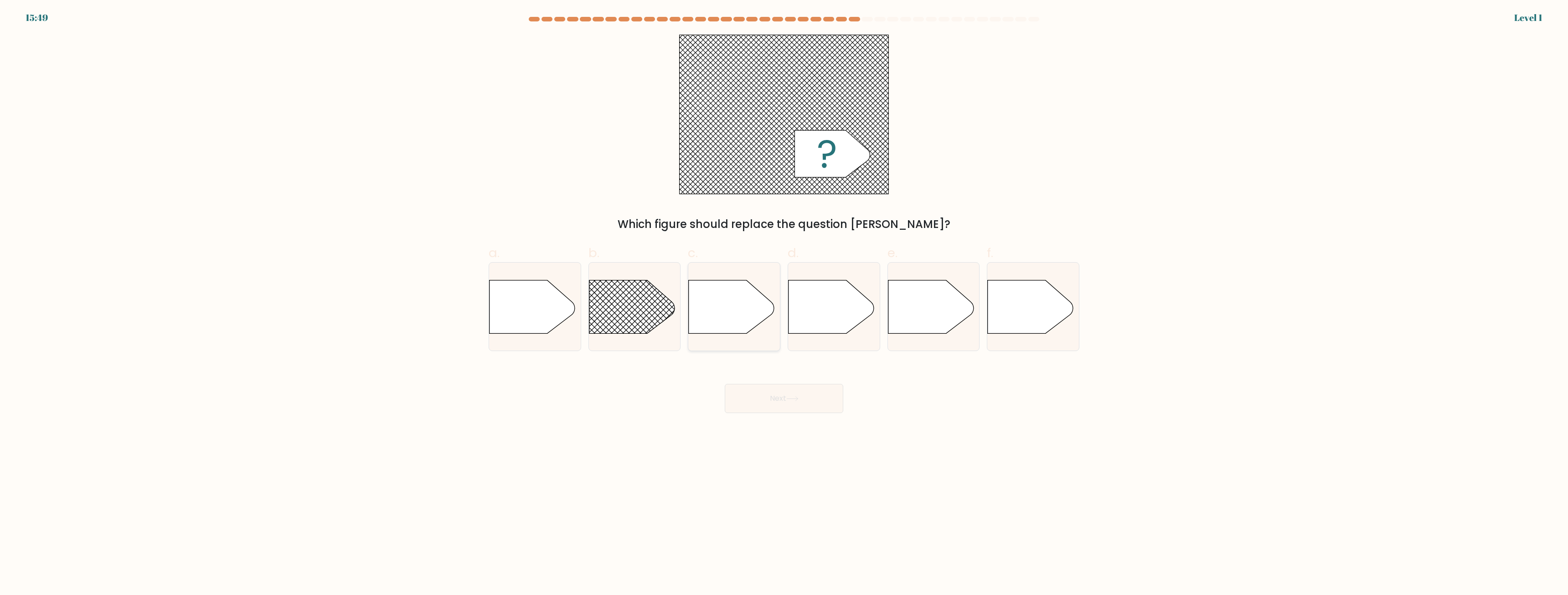
click at [760, 336] on div at bounding box center [734, 307] width 93 height 89
click at [784, 304] on input "c." at bounding box center [784, 301] width 1 height 6
radio input "true"
click at [745, 317] on icon at bounding box center [731, 307] width 85 height 53
click at [784, 304] on input "c." at bounding box center [784, 301] width 1 height 6
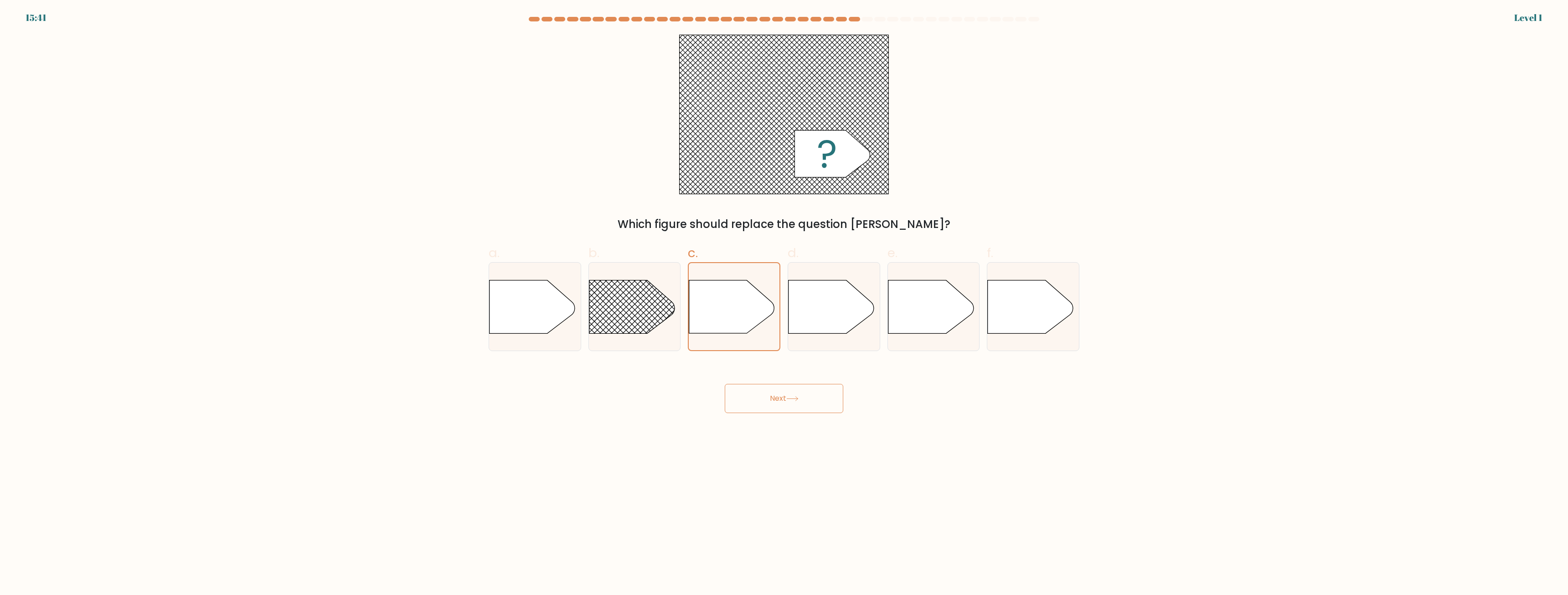
click at [778, 400] on button "Next" at bounding box center [784, 399] width 119 height 29
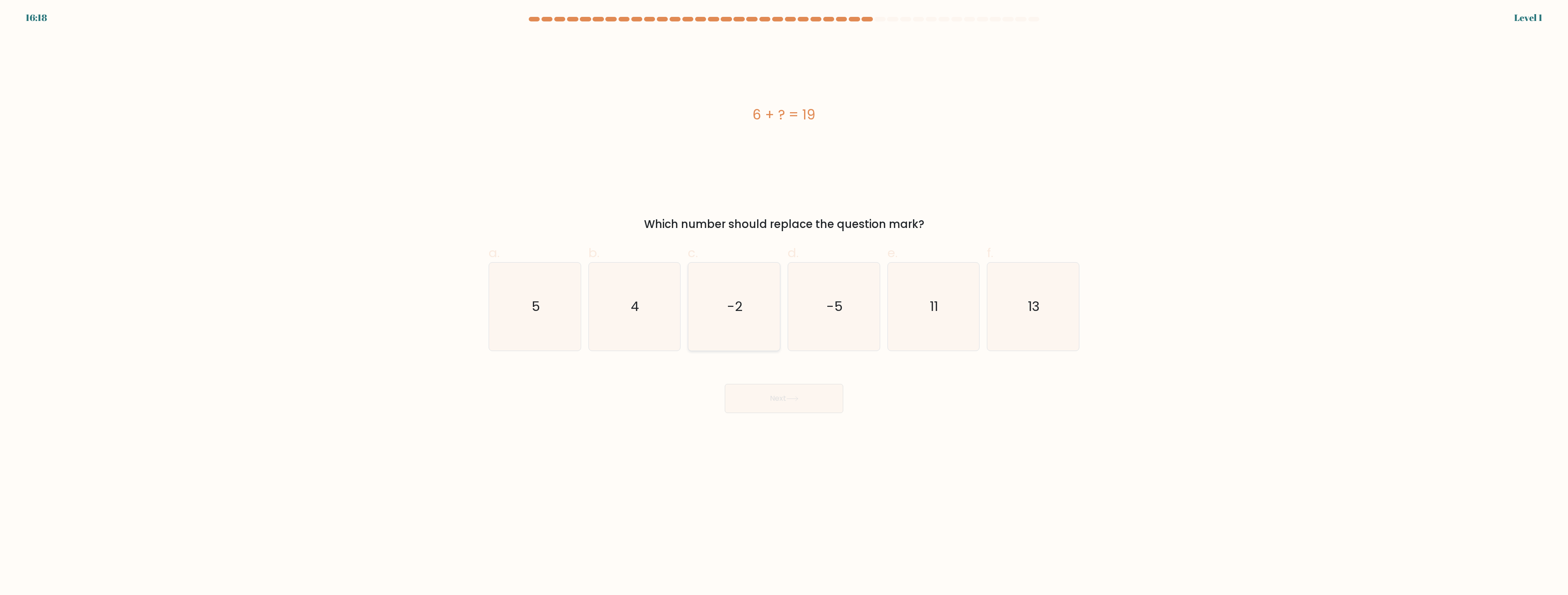
click at [747, 331] on icon "-2" at bounding box center [734, 306] width 88 height 88
click at [784, 304] on input "c. -2" at bounding box center [784, 301] width 1 height 6
radio input "true"
click at [794, 392] on button "Next" at bounding box center [784, 399] width 119 height 29
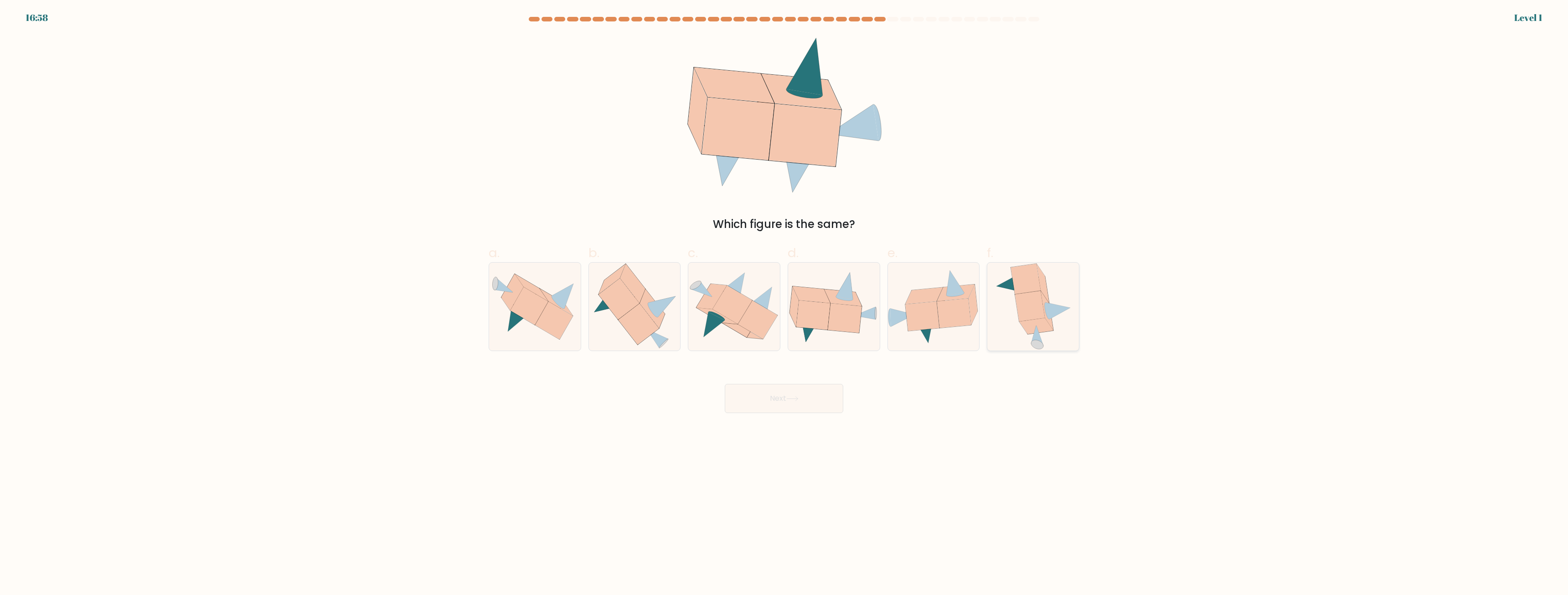
click at [1028, 297] on icon at bounding box center [1029, 306] width 30 height 30
click at [785, 298] on input "f." at bounding box center [784, 301] width 1 height 6
radio input "true"
click at [816, 406] on button "Next" at bounding box center [784, 399] width 119 height 29
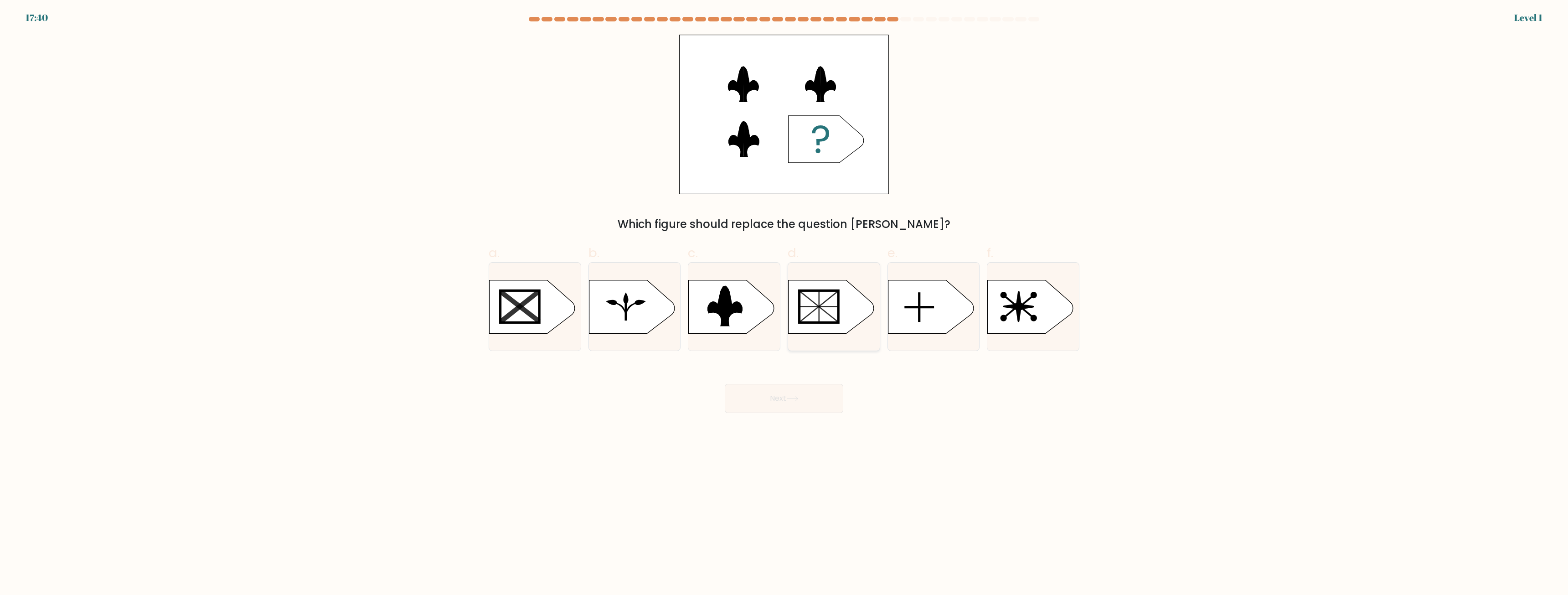
click at [833, 313] on rect at bounding box center [819, 306] width 39 height 32
click at [785, 304] on input "d." at bounding box center [784, 301] width 1 height 6
radio input "true"
click at [941, 333] on icon at bounding box center [931, 307] width 86 height 54
click at [785, 304] on input "e." at bounding box center [784, 301] width 1 height 6
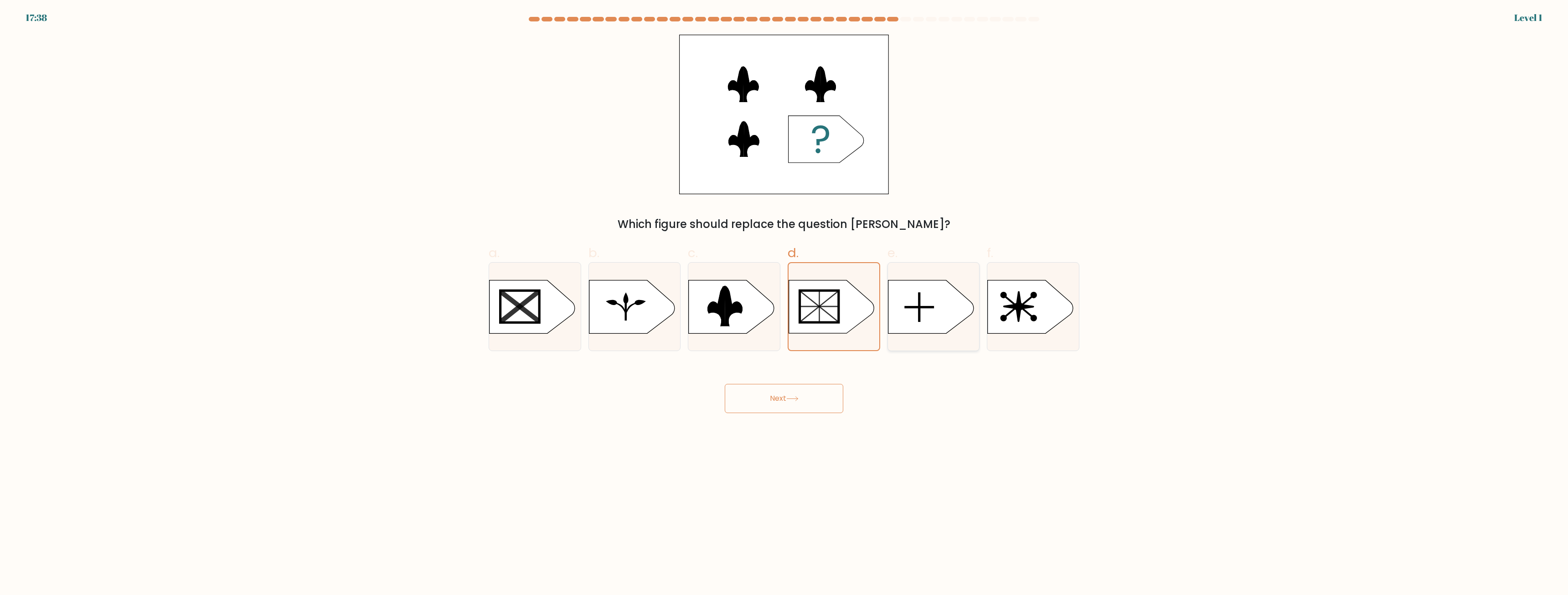
radio input "true"
click at [1029, 311] on icon at bounding box center [1031, 307] width 86 height 54
click at [785, 304] on input "f." at bounding box center [784, 301] width 1 height 6
radio input "true"
click at [940, 333] on icon at bounding box center [931, 307] width 86 height 54
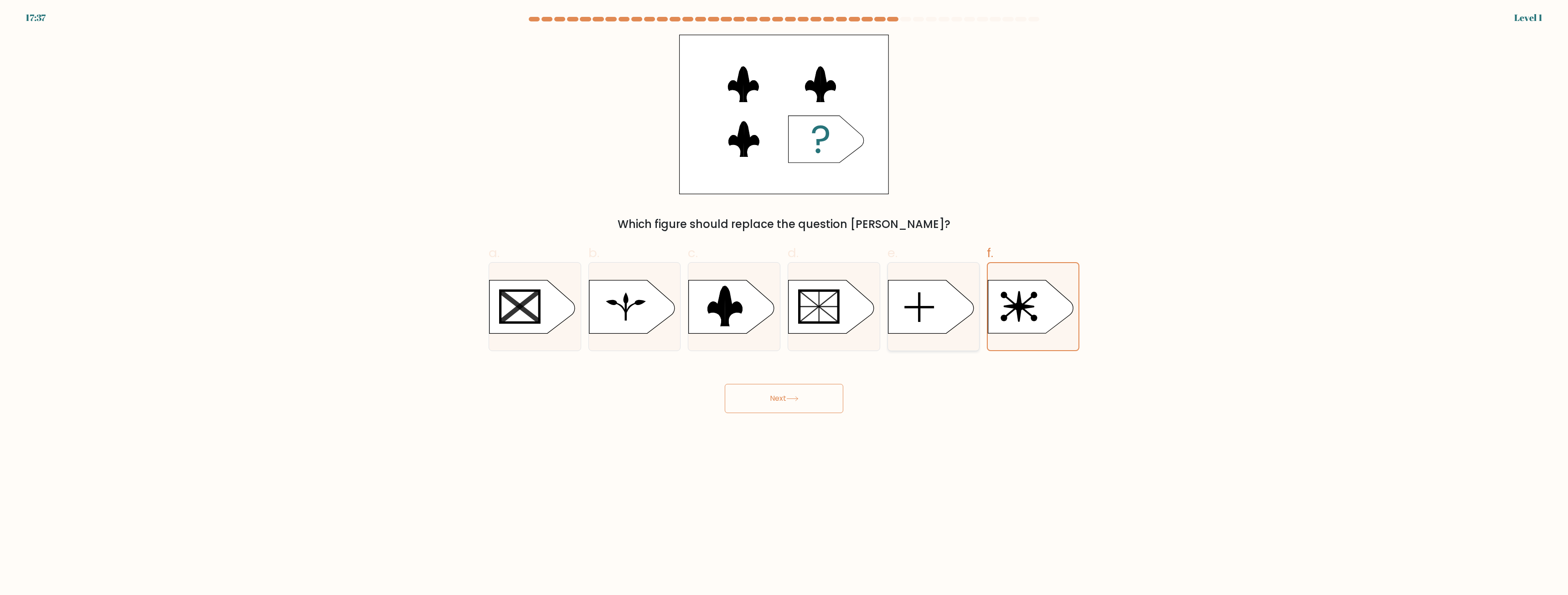
click at [785, 304] on input "e." at bounding box center [784, 301] width 1 height 6
radio input "true"
click at [802, 398] on button "Next" at bounding box center [784, 399] width 119 height 29
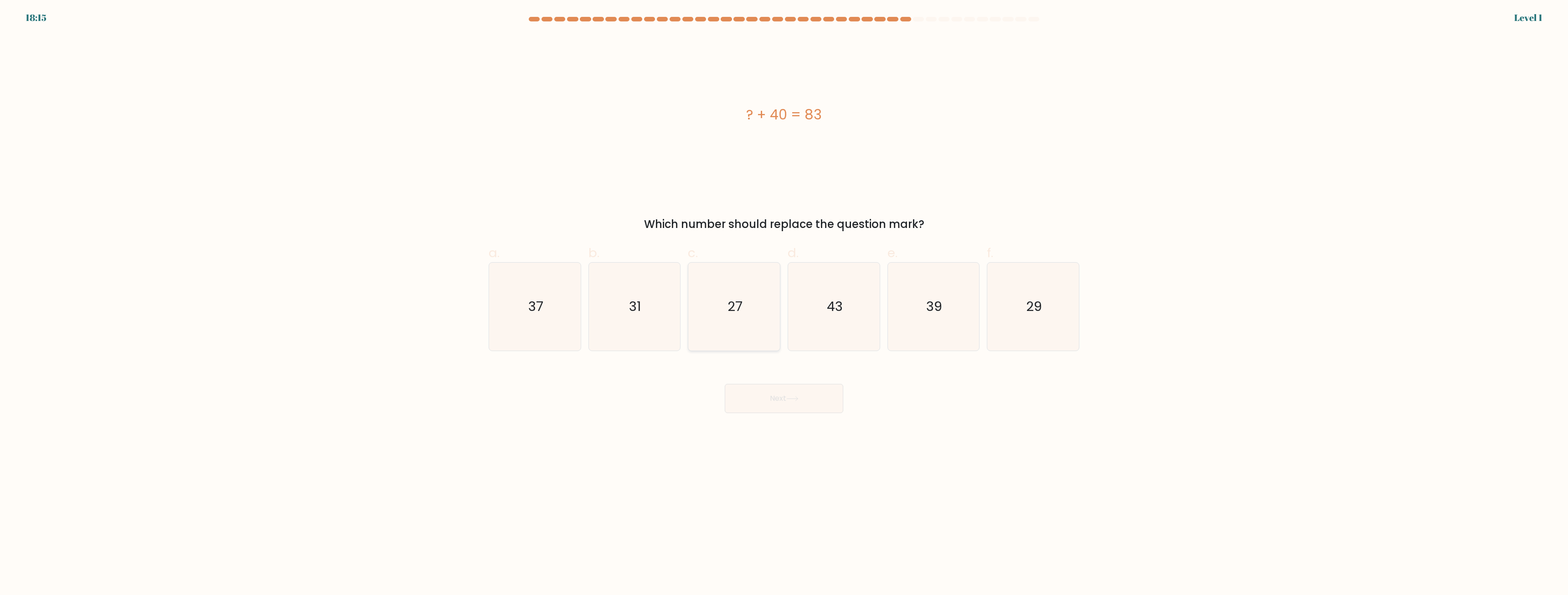
click at [735, 317] on icon "27" at bounding box center [734, 306] width 88 height 88
click at [784, 304] on input "c. 27" at bounding box center [784, 301] width 1 height 6
radio input "true"
click at [785, 395] on button "Next" at bounding box center [784, 399] width 119 height 29
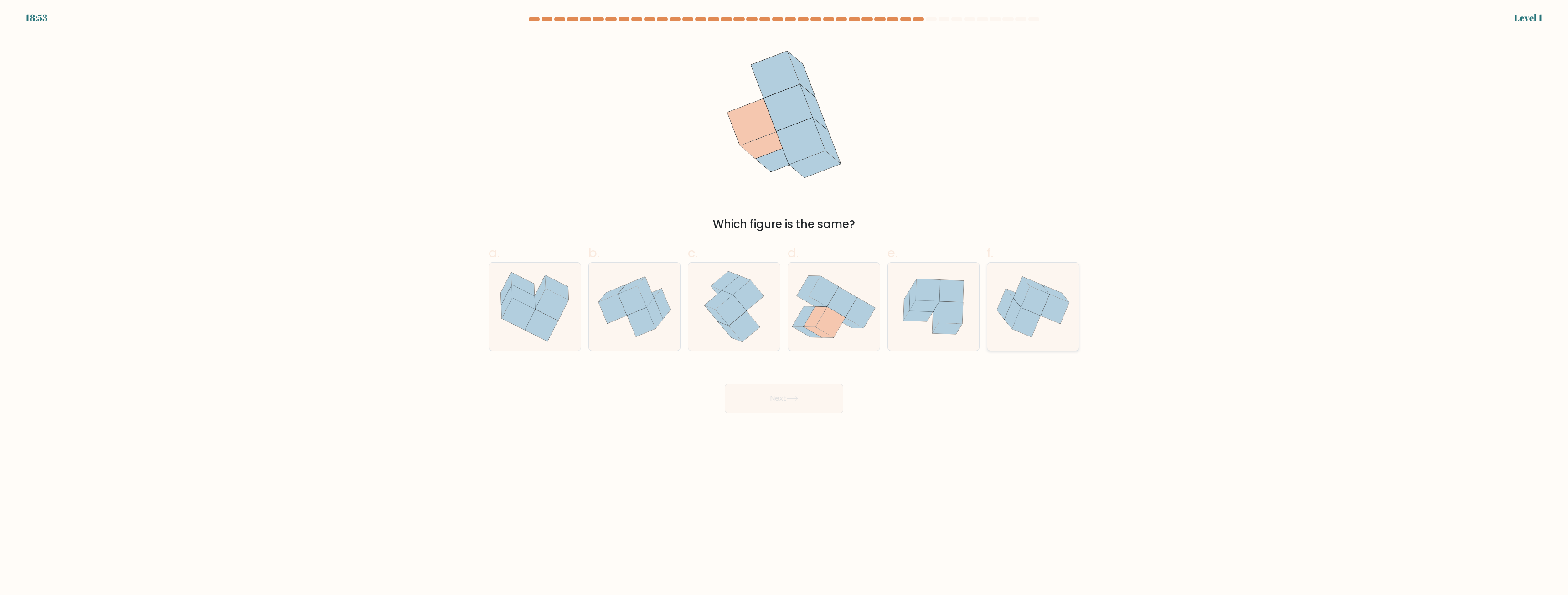
click at [1066, 321] on icon at bounding box center [1033, 307] width 92 height 77
click at [785, 304] on input "f." at bounding box center [784, 301] width 1 height 6
radio input "true"
click at [789, 392] on button "Next" at bounding box center [784, 399] width 119 height 29
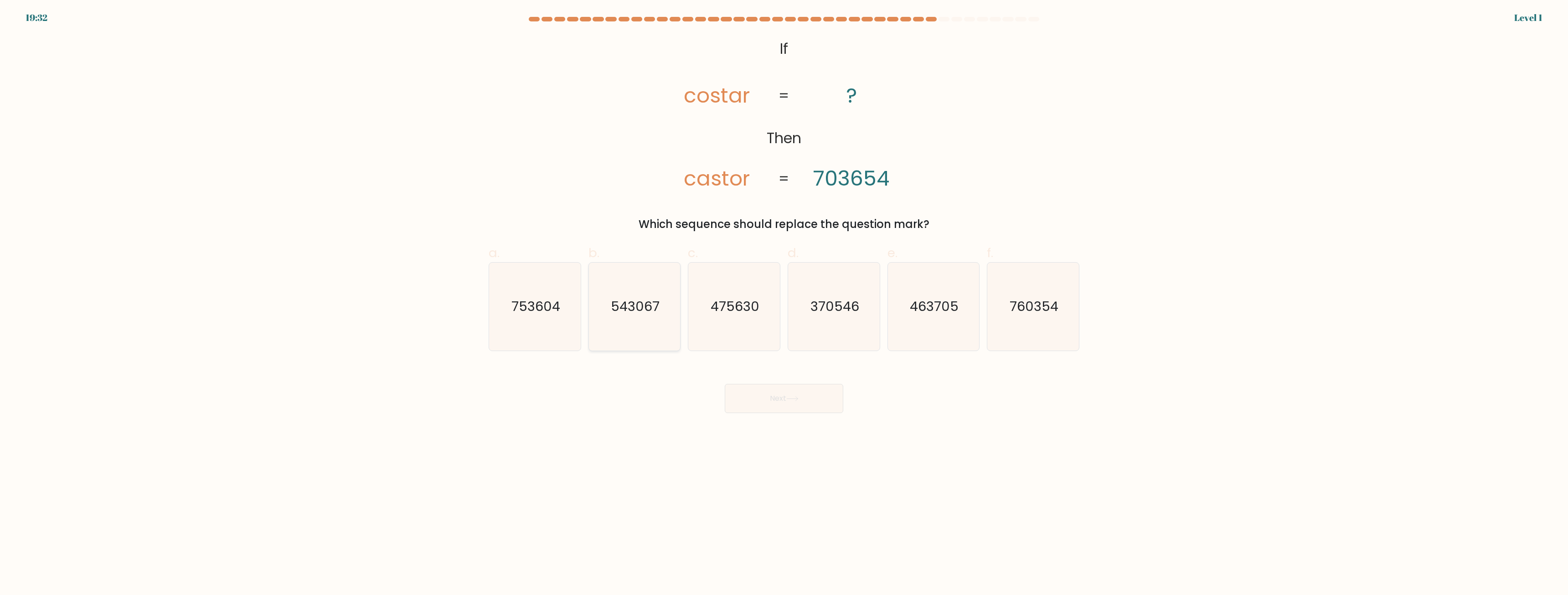
click at [636, 317] on icon "543067" at bounding box center [634, 306] width 88 height 88
click at [784, 304] on input "b. 543067" at bounding box center [784, 301] width 1 height 6
radio input "true"
click at [768, 400] on button "Next" at bounding box center [784, 399] width 119 height 29
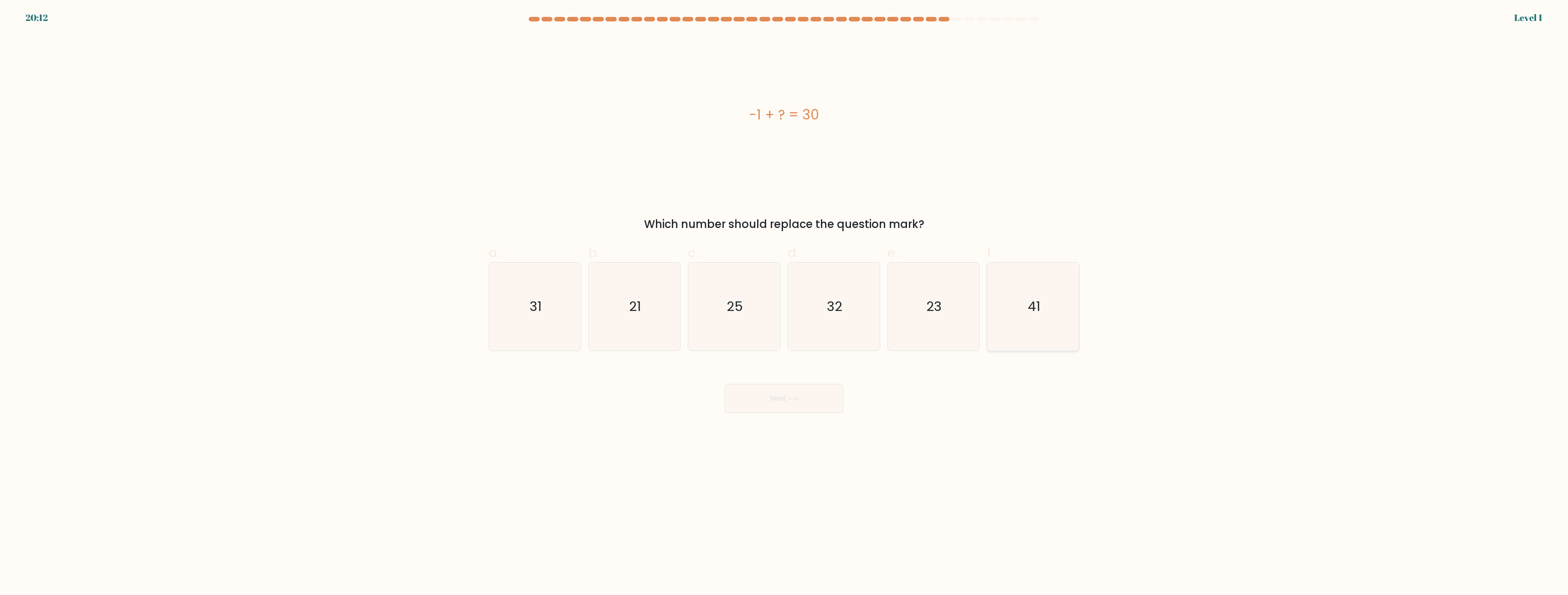
click at [1049, 308] on icon "41" at bounding box center [1033, 306] width 88 height 88
click at [785, 304] on input "f. 41" at bounding box center [784, 301] width 1 height 6
radio input "true"
click at [797, 402] on button "Next" at bounding box center [784, 399] width 119 height 29
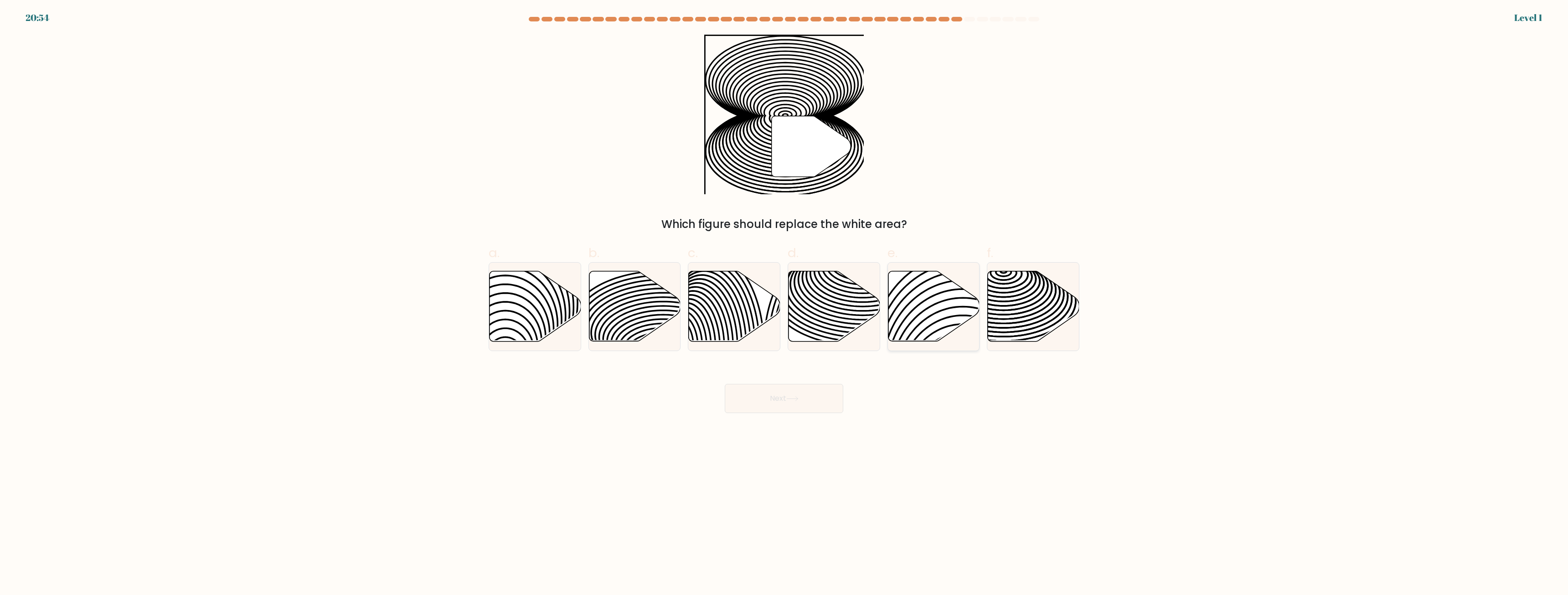
click at [921, 346] on div at bounding box center [934, 307] width 93 height 89
click at [785, 304] on input "e." at bounding box center [784, 301] width 1 height 6
radio input "true"
click at [811, 411] on button "Next" at bounding box center [784, 399] width 119 height 29
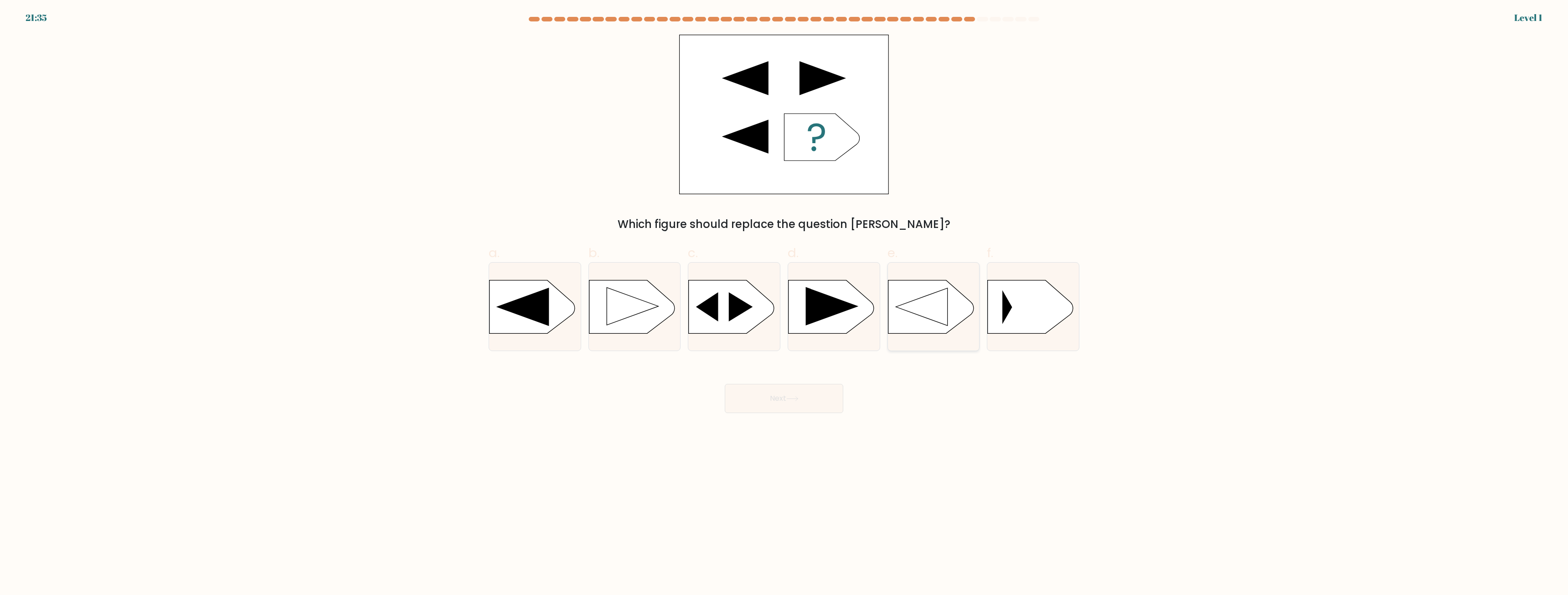
click at [932, 347] on div at bounding box center [934, 307] width 93 height 89
click at [785, 304] on input "e." at bounding box center [784, 301] width 1 height 6
radio input "true"
click at [824, 393] on button "Next" at bounding box center [784, 399] width 119 height 29
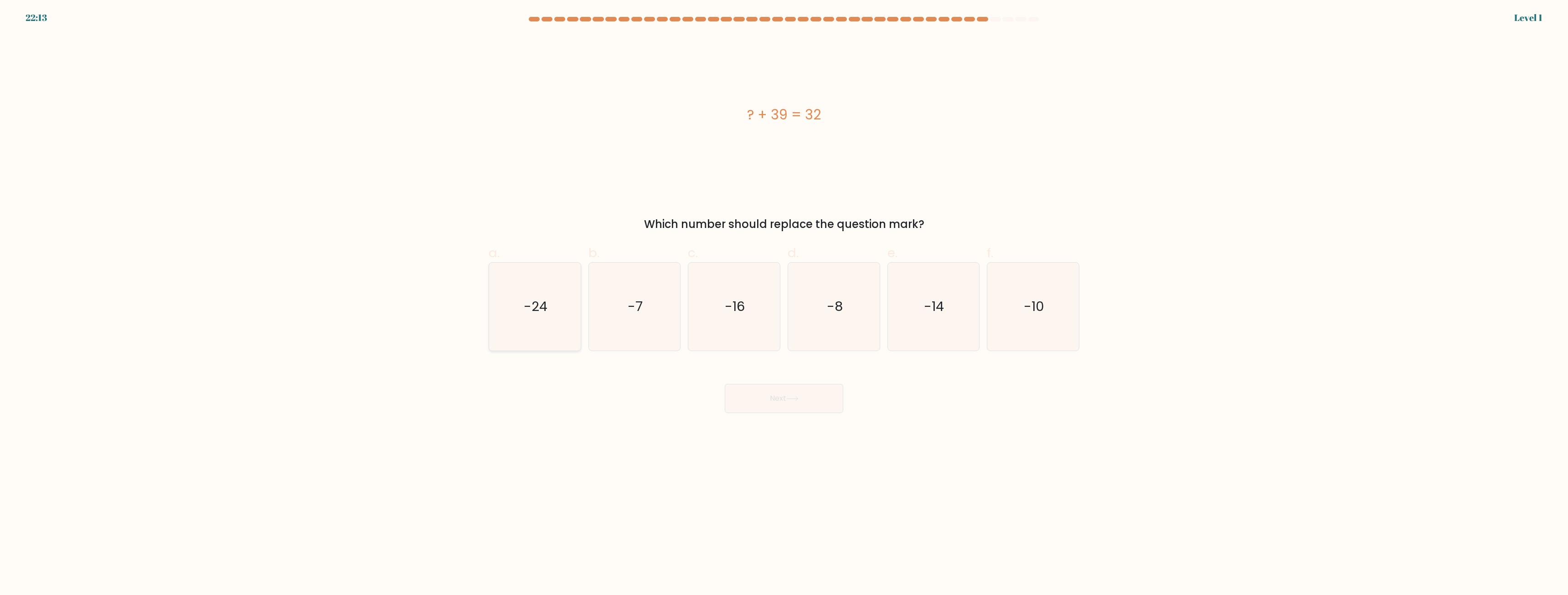
click at [544, 333] on icon "-24" at bounding box center [534, 306] width 88 height 88
click at [784, 304] on input "a. -24" at bounding box center [784, 301] width 1 height 6
radio input "true"
click at [794, 400] on icon at bounding box center [793, 399] width 12 height 5
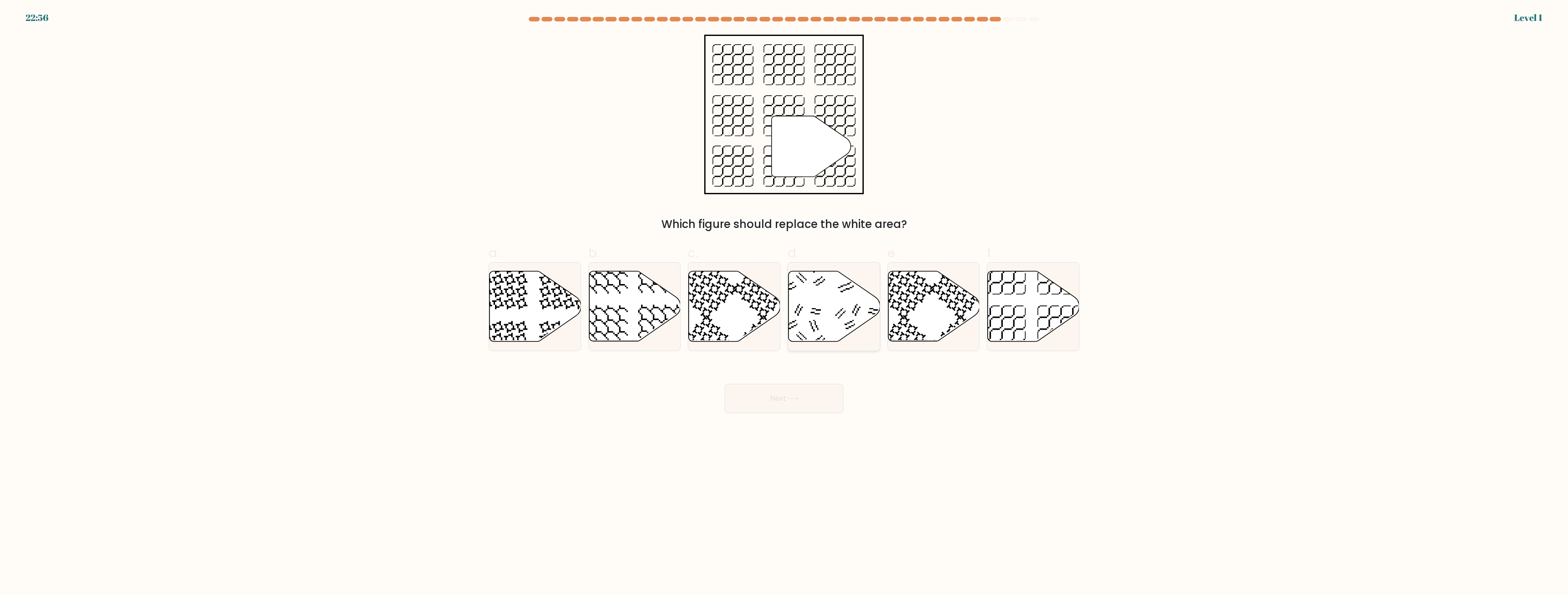
click at [812, 328] on icon at bounding box center [802, 328] width 47 height 48
click at [785, 304] on input "d." at bounding box center [784, 301] width 1 height 6
radio input "true"
click at [793, 396] on icon at bounding box center [793, 399] width 12 height 5
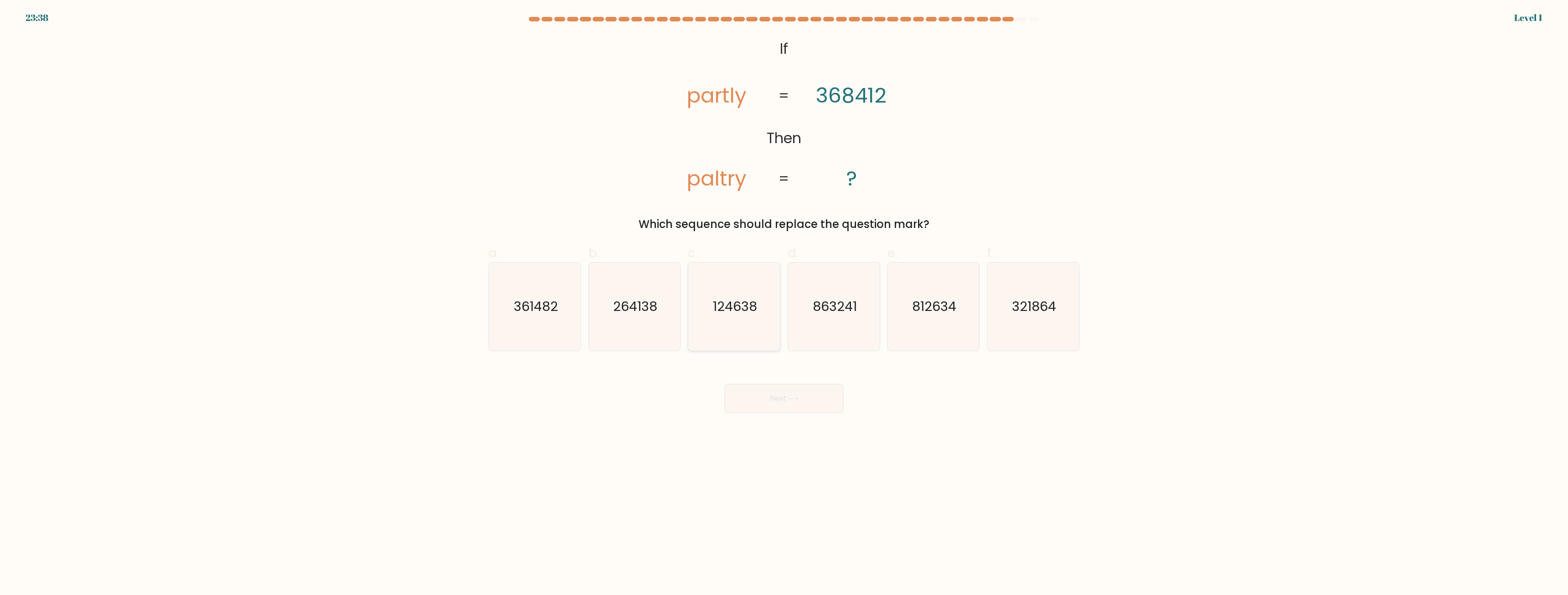
click at [741, 340] on icon "124638" at bounding box center [734, 306] width 88 height 88
click at [784, 304] on input "c. 124638" at bounding box center [784, 301] width 1 height 6
radio input "true"
click at [790, 395] on button "Next" at bounding box center [784, 399] width 119 height 29
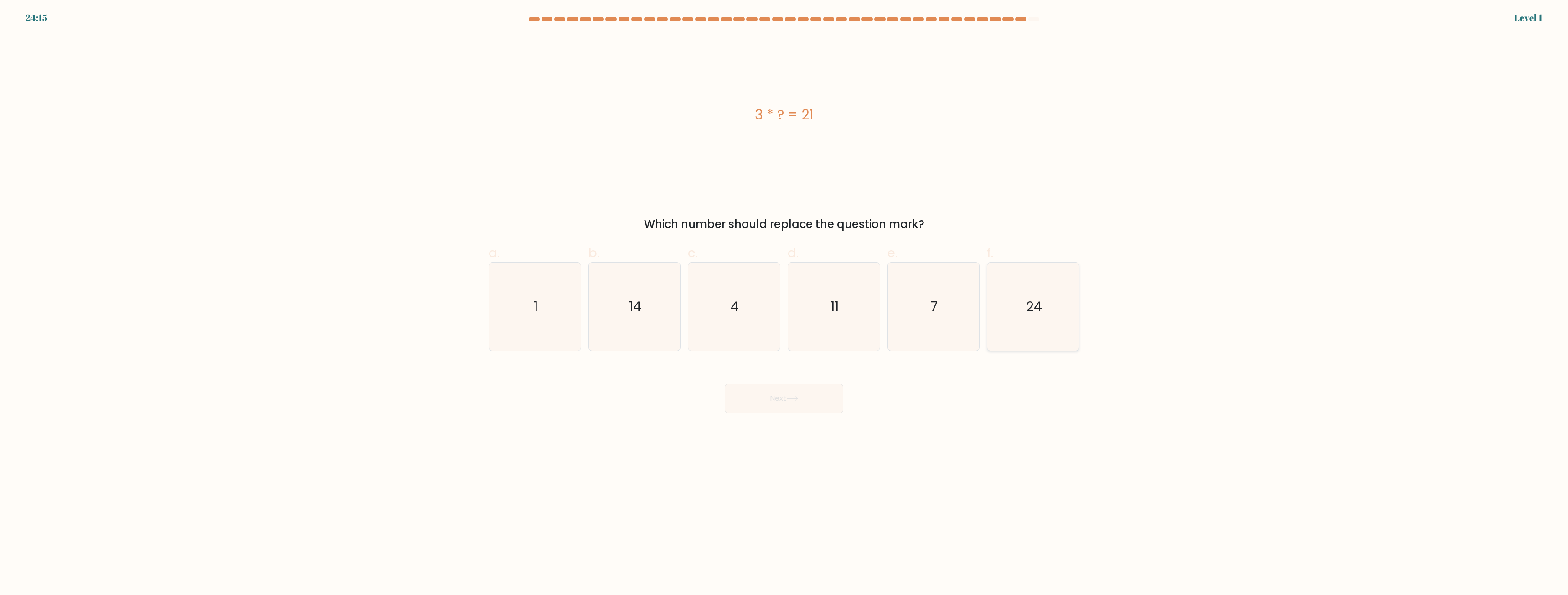
click at [1038, 308] on text "24" at bounding box center [1034, 307] width 16 height 18
click at [785, 304] on input "f. 24" at bounding box center [784, 301] width 1 height 6
radio input "true"
click at [810, 399] on button "Next" at bounding box center [784, 399] width 119 height 29
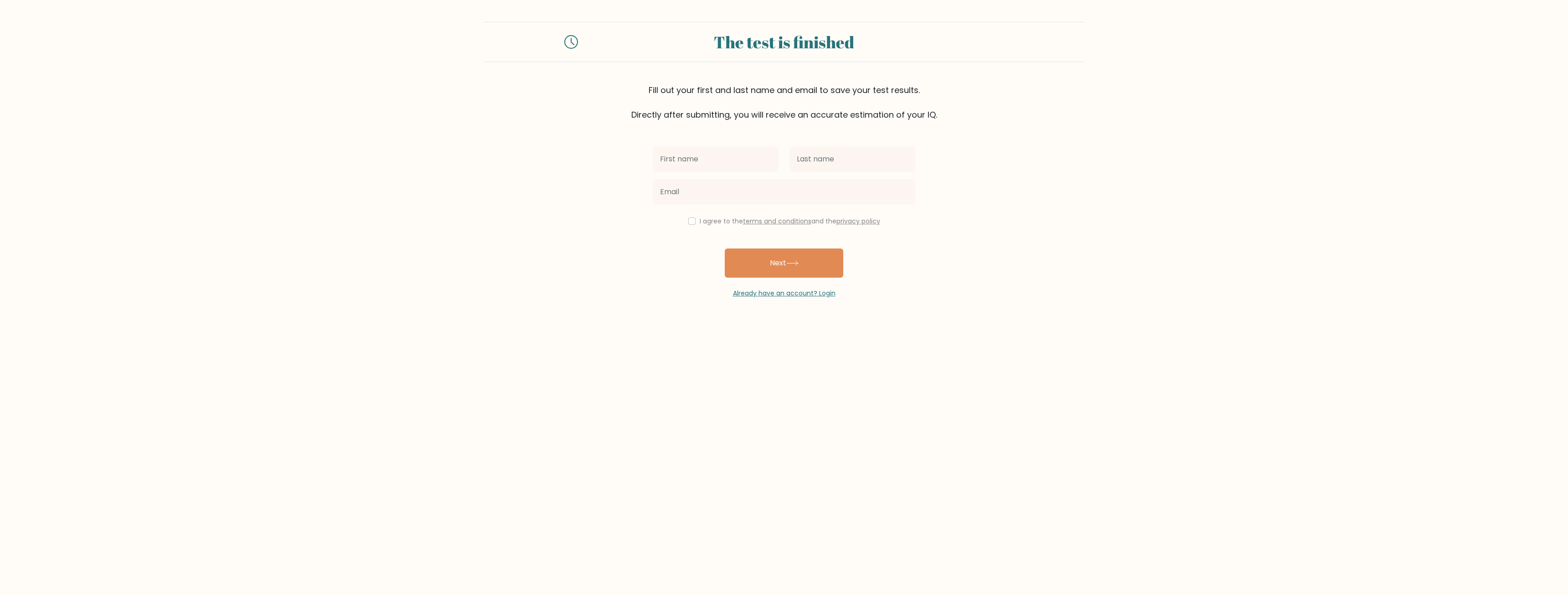
click at [693, 168] on input "text" at bounding box center [715, 159] width 126 height 26
type input "james"
click at [888, 157] on input "text" at bounding box center [852, 159] width 126 height 26
type input "yoshman"
click at [821, 190] on input "email" at bounding box center [783, 192] width 262 height 26
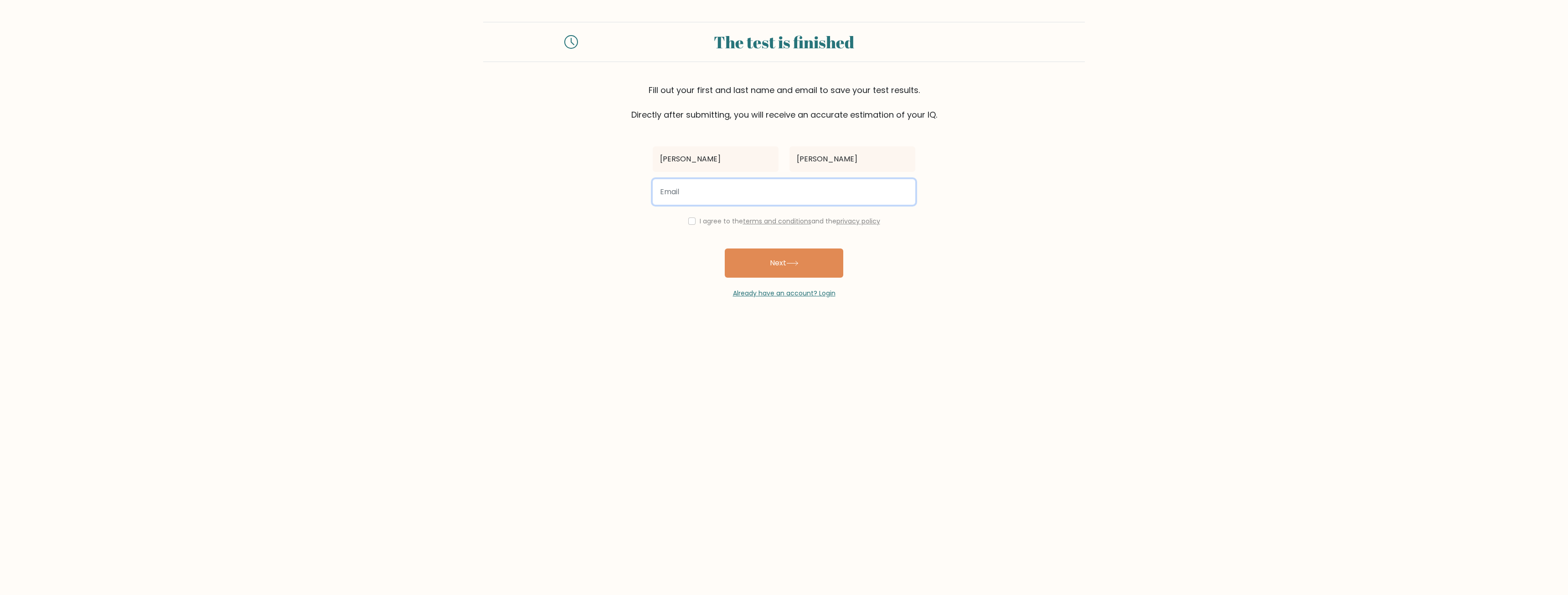
type input "nuggetismishot@gmail.com"
click at [692, 217] on div "I agree to the terms and conditions and the privacy policy" at bounding box center [783, 221] width 273 height 11
click at [690, 220] on input "checkbox" at bounding box center [692, 221] width 7 height 7
checkbox input "true"
click at [796, 262] on icon at bounding box center [793, 263] width 12 height 5
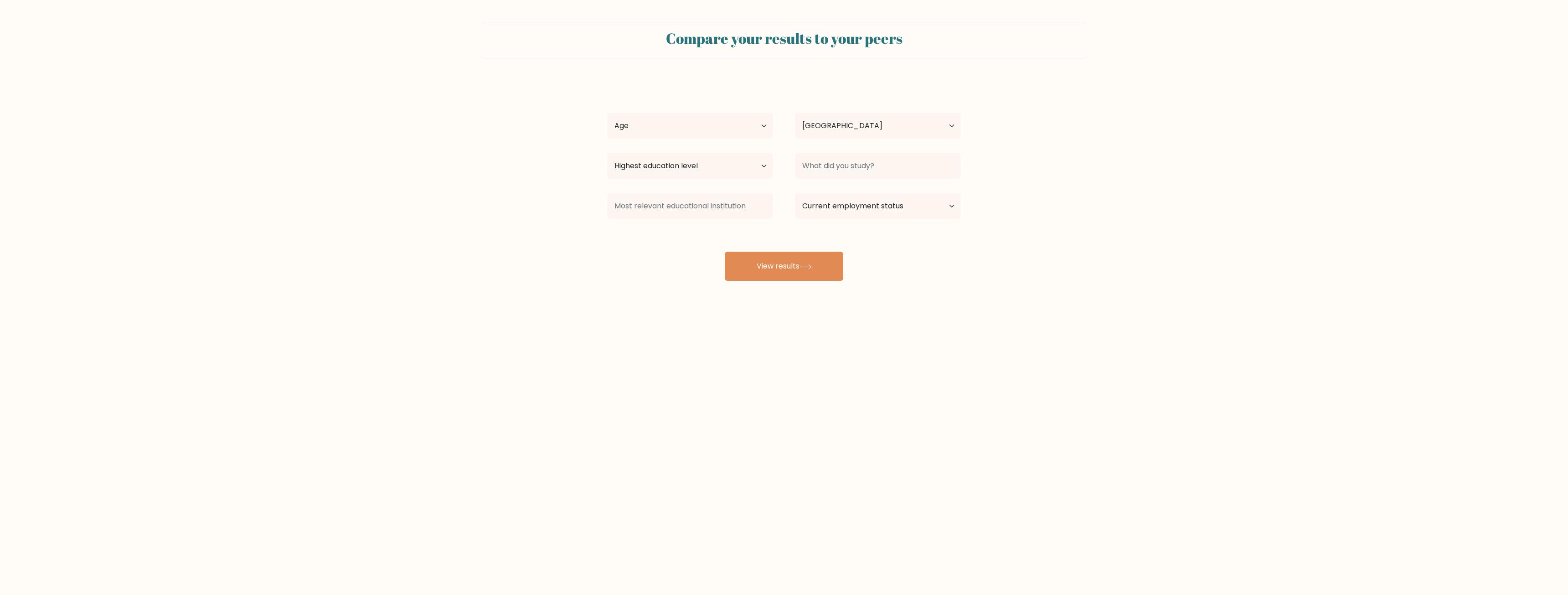
select select "US"
click at [722, 121] on select "Age Under [DEMOGRAPHIC_DATA] [DEMOGRAPHIC_DATA] [DEMOGRAPHIC_DATA] [DEMOGRAPHIC…" at bounding box center [690, 126] width 166 height 26
select select "18_24"
click at [607, 113] on select "Age Under [DEMOGRAPHIC_DATA] [DEMOGRAPHIC_DATA] [DEMOGRAPHIC_DATA] [DEMOGRAPHIC…" at bounding box center [690, 126] width 166 height 26
click at [876, 121] on select "Country Afghanistan Albania Algeria American Samoa Andorra Angola Anguilla Anta…" at bounding box center [878, 126] width 166 height 26
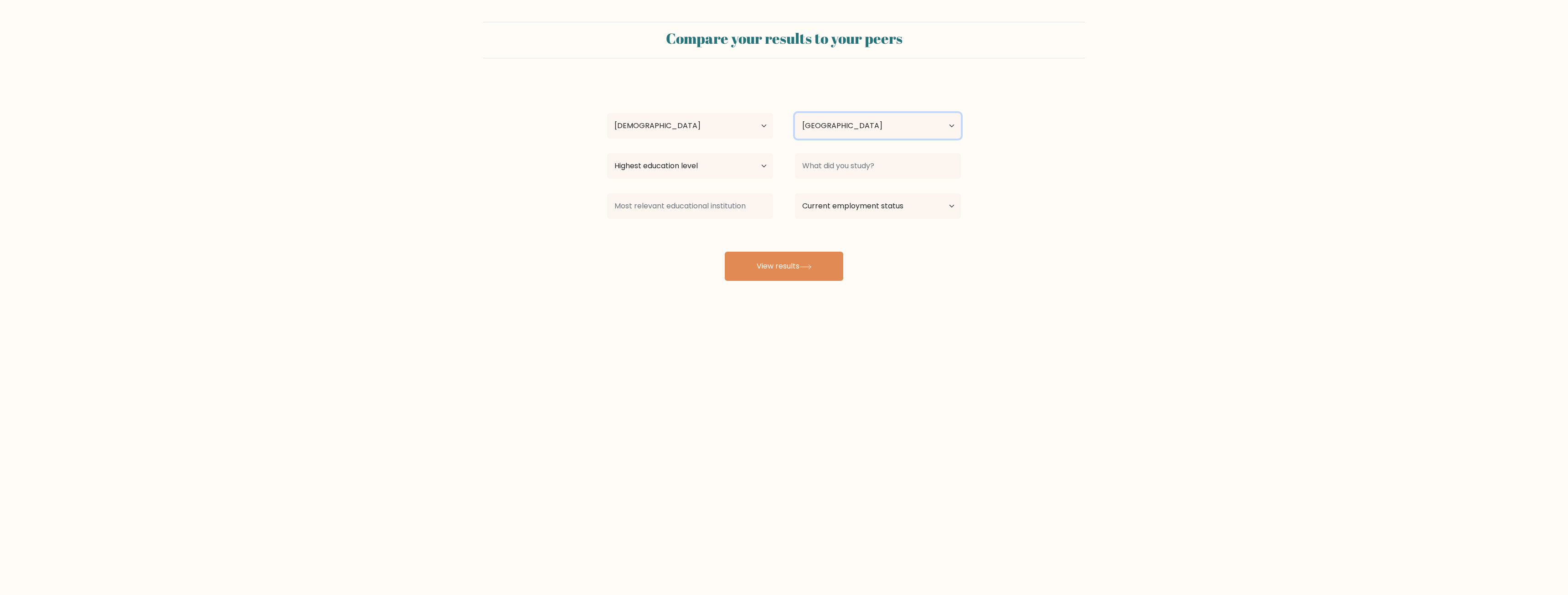
click at [851, 121] on select "Country Afghanistan Albania Algeria American Samoa Andorra Angola Anguilla Anta…" at bounding box center [878, 126] width 166 height 26
click at [723, 166] on select "Highest education level No schooling Primary Lower Secondary Upper Secondary Oc…" at bounding box center [690, 166] width 166 height 26
select select "primary"
click at [607, 153] on select "Highest education level No schooling Primary Lower Secondary Upper Secondary Oc…" at bounding box center [690, 166] width 166 height 26
click at [882, 151] on div at bounding box center [878, 166] width 188 height 33
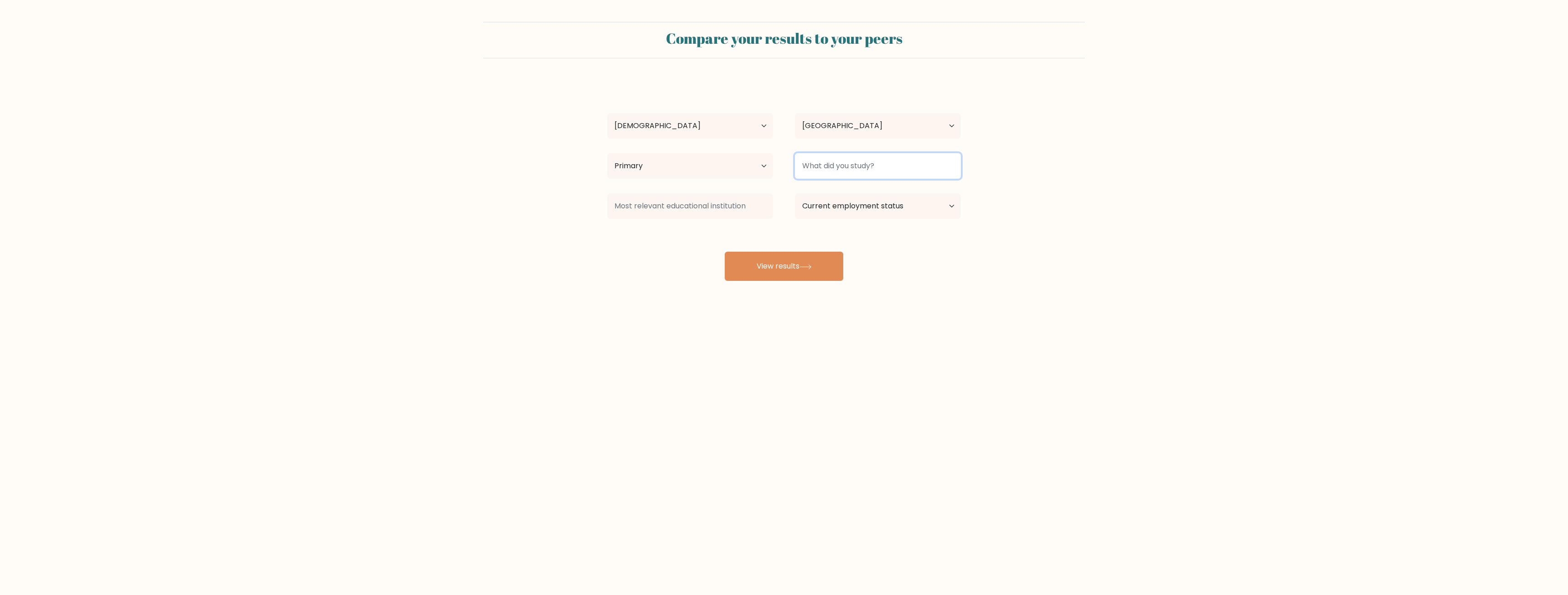
click at [884, 167] on input at bounding box center [878, 166] width 166 height 26
click at [863, 169] on input at bounding box center [878, 166] width 166 height 26
click at [703, 206] on input at bounding box center [690, 206] width 166 height 26
click at [870, 161] on input at bounding box center [878, 166] width 166 height 26
click at [853, 199] on select "Current employment status Employed Student Retired Other / prefer not to answer" at bounding box center [878, 206] width 166 height 26
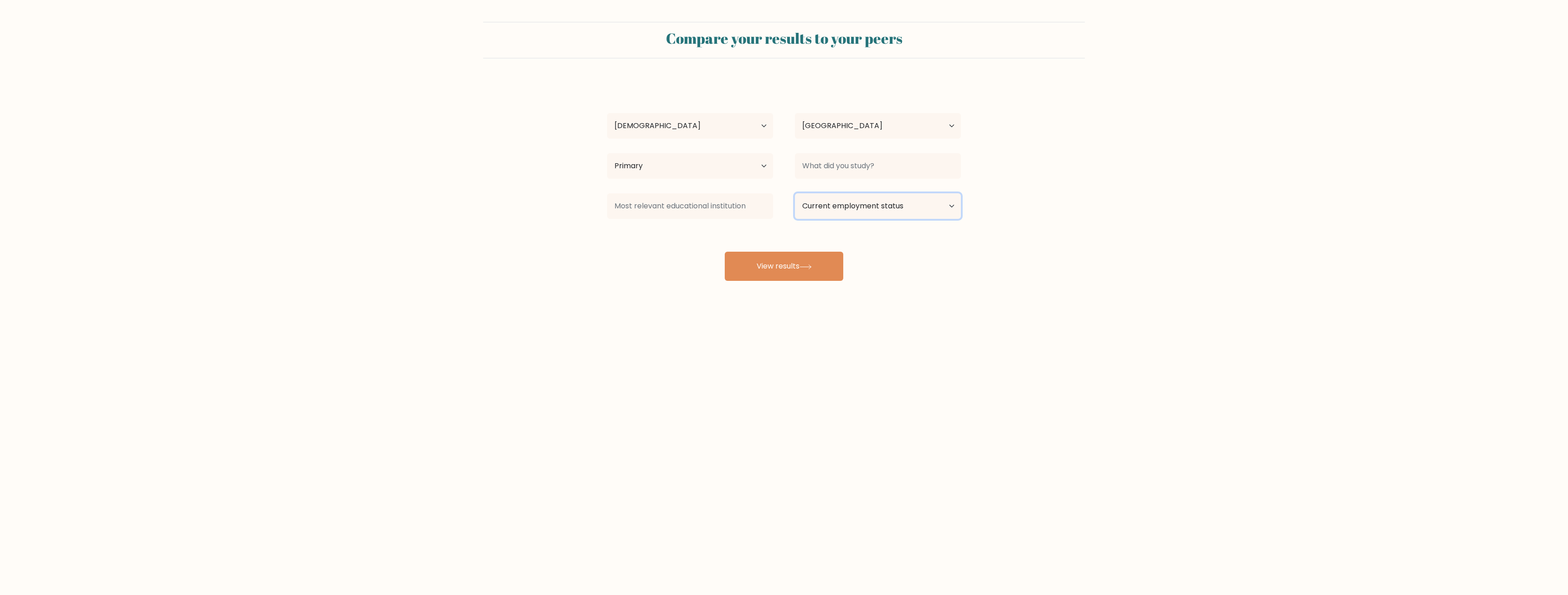
select select "employed"
click at [795, 194] on select "Current employment status Employed Student Retired Other / prefer not to answer" at bounding box center [878, 206] width 166 height 26
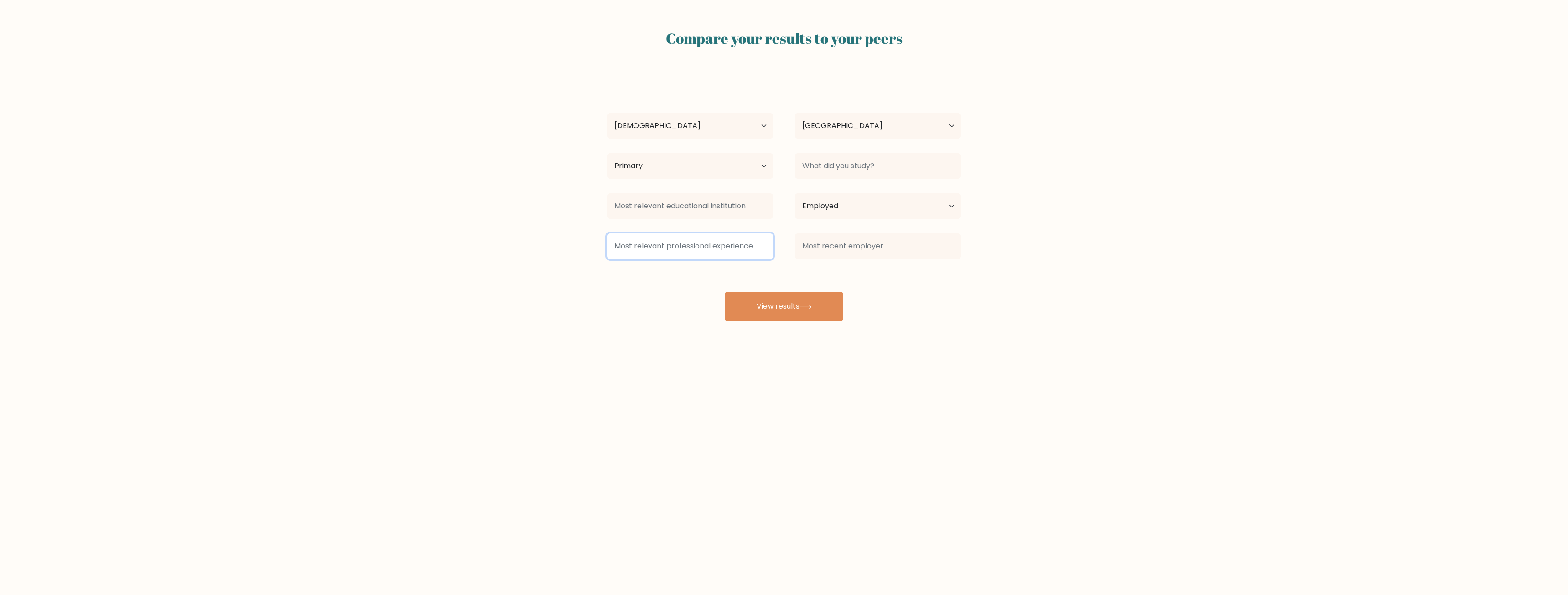
click at [743, 245] on input at bounding box center [690, 246] width 166 height 26
click at [723, 276] on option "Paraeducator (Education and Training)" at bounding box center [687, 272] width 155 height 15
type input "Paraeducator"
click at [867, 249] on input at bounding box center [878, 246] width 166 height 26
type input "S"
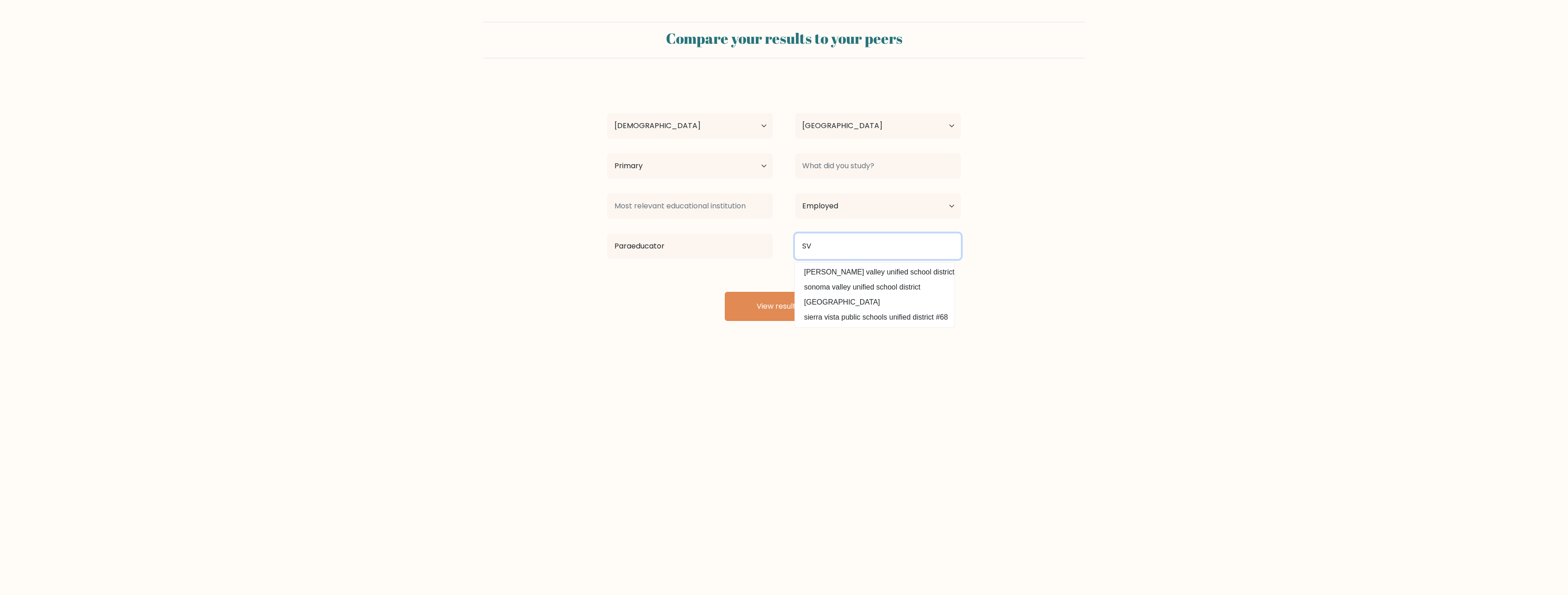
type input "S"
click at [850, 270] on option "simi valley unified school district" at bounding box center [875, 272] width 155 height 15
type input "simi valley unified school district"
click at [908, 241] on input "simi valley unified school district" at bounding box center [878, 246] width 166 height 26
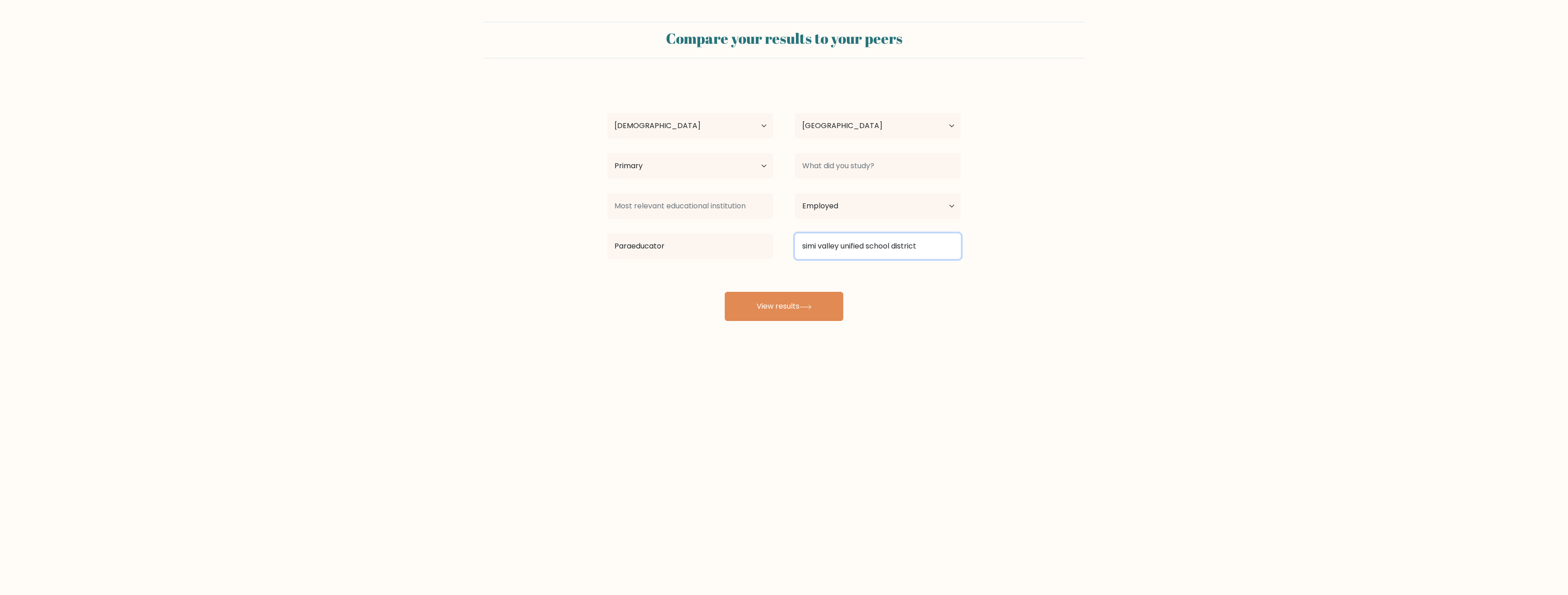
click at [908, 241] on input "simi valley unified school district" at bounding box center [878, 246] width 166 height 26
click at [894, 298] on div "james yoshman Age Under 18 years old 18-24 years old 25-34 years old 35-44 year…" at bounding box center [783, 200] width 365 height 241
click at [788, 303] on button "View results" at bounding box center [784, 306] width 119 height 29
click at [852, 166] on input at bounding box center [878, 166] width 166 height 26
click at [845, 194] on option "Business Studies (business and management)" at bounding box center [875, 192] width 155 height 15
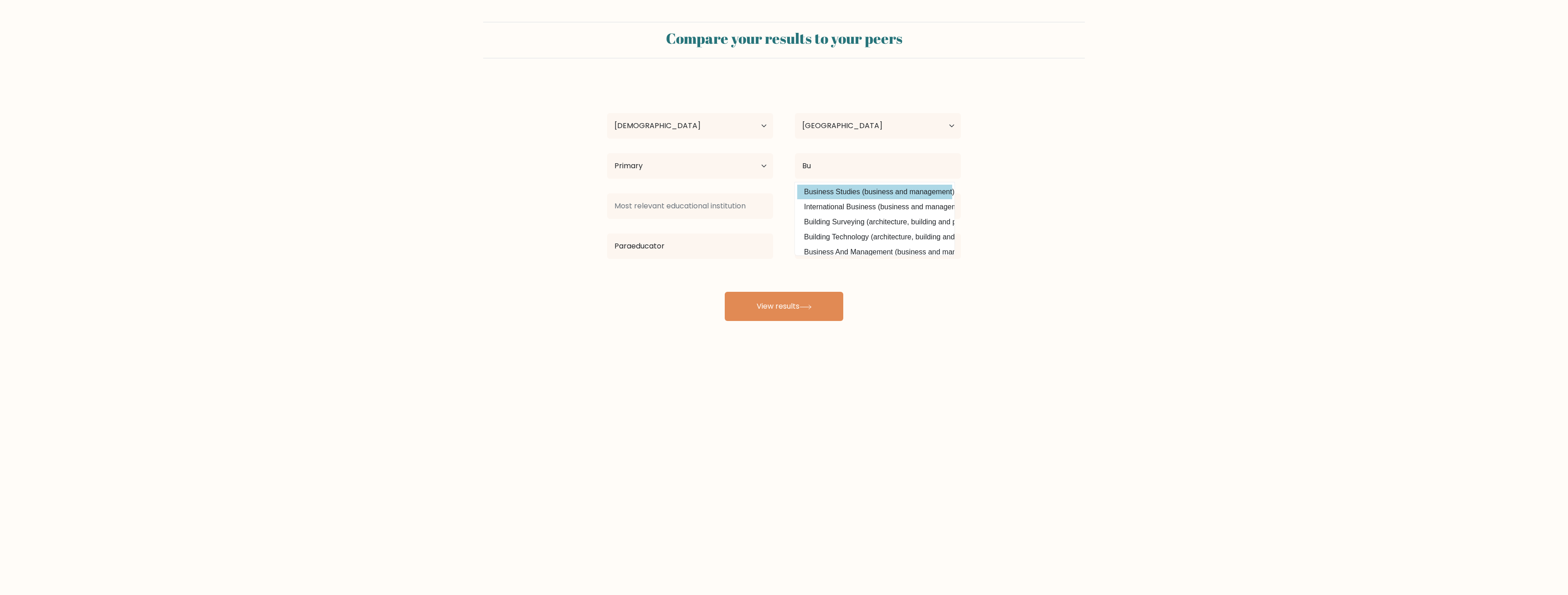
type input "Business Studies"
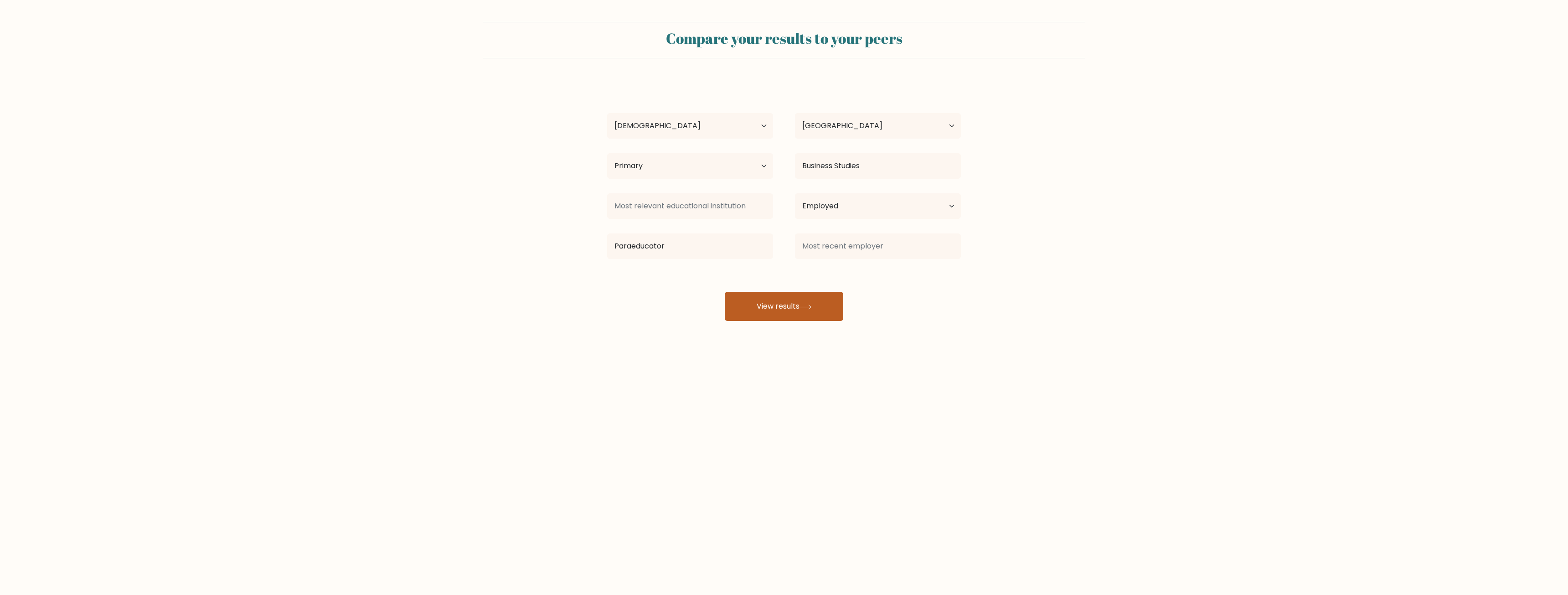
click at [814, 303] on button "View results" at bounding box center [784, 306] width 119 height 29
click at [680, 212] on input at bounding box center [690, 206] width 166 height 26
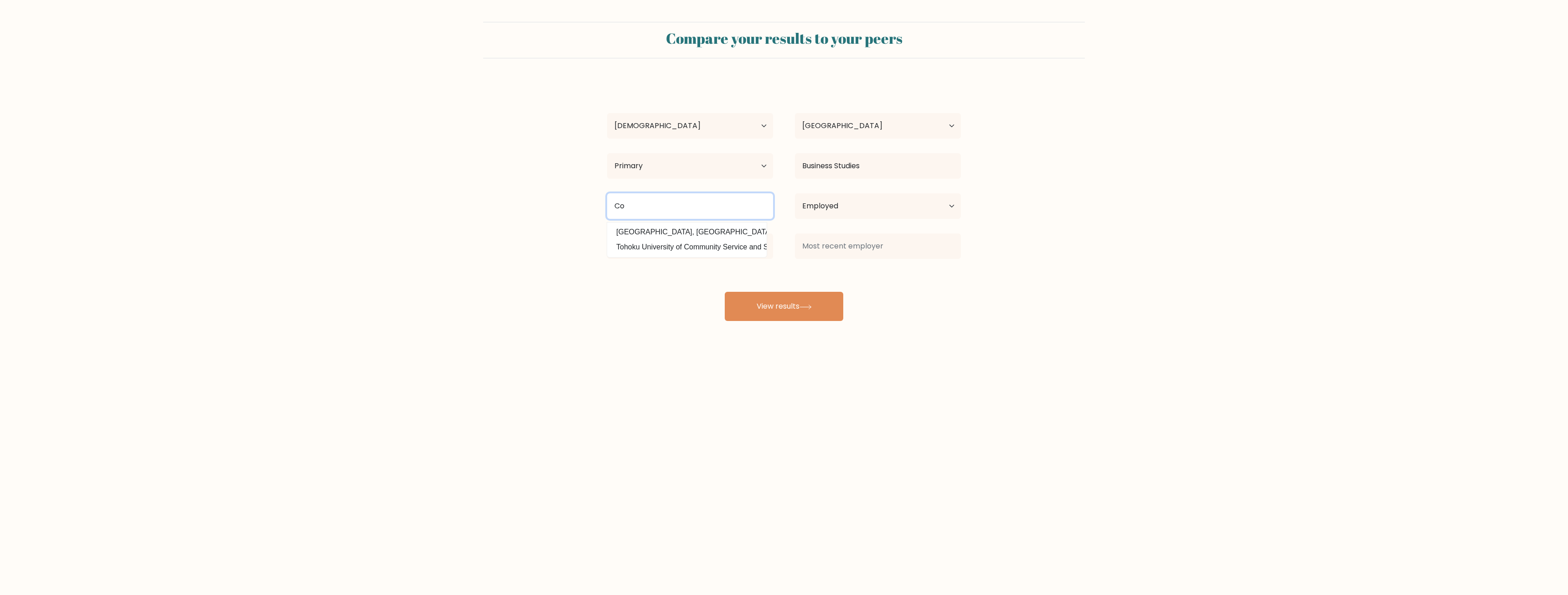
type input "C"
type input "m"
type input "santa susana high"
click at [676, 206] on input "santa susana high" at bounding box center [690, 206] width 166 height 26
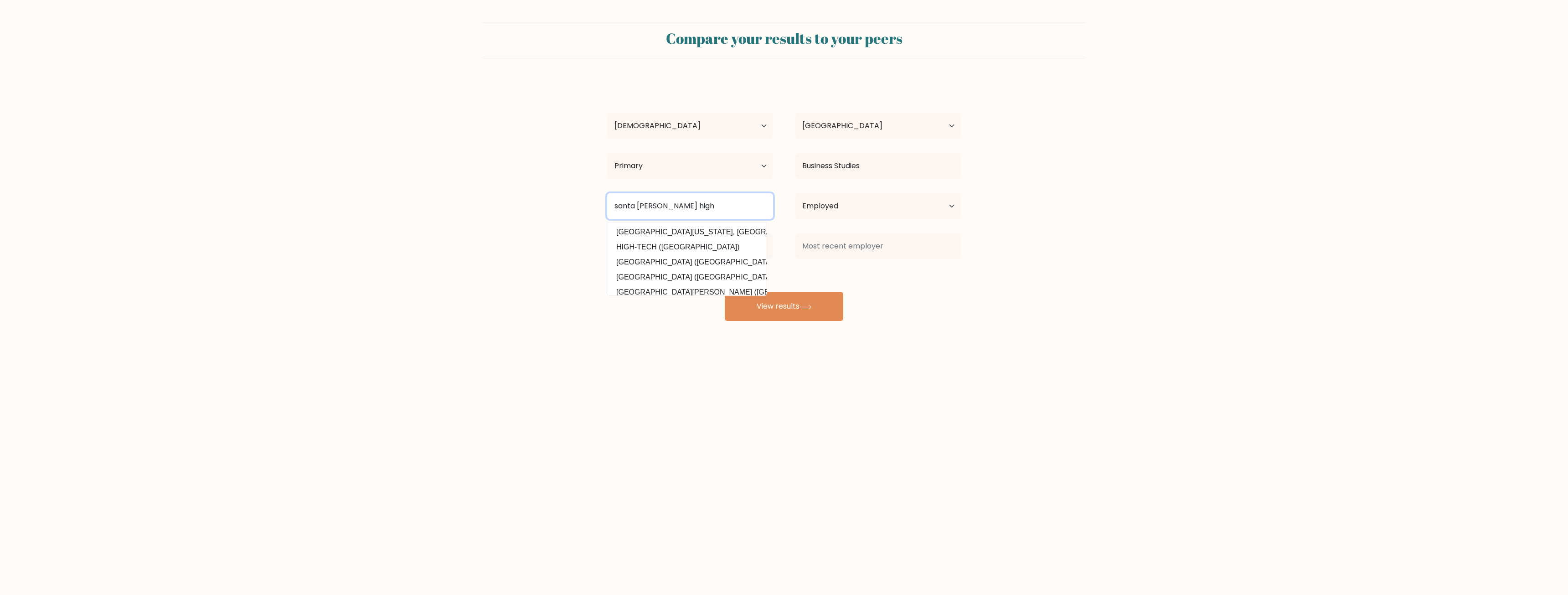
click at [676, 206] on input "santa susana high" at bounding box center [690, 206] width 166 height 26
type input "m"
type input "c"
click at [688, 233] on option "California Lutheran University (United States)" at bounding box center [687, 232] width 155 height 15
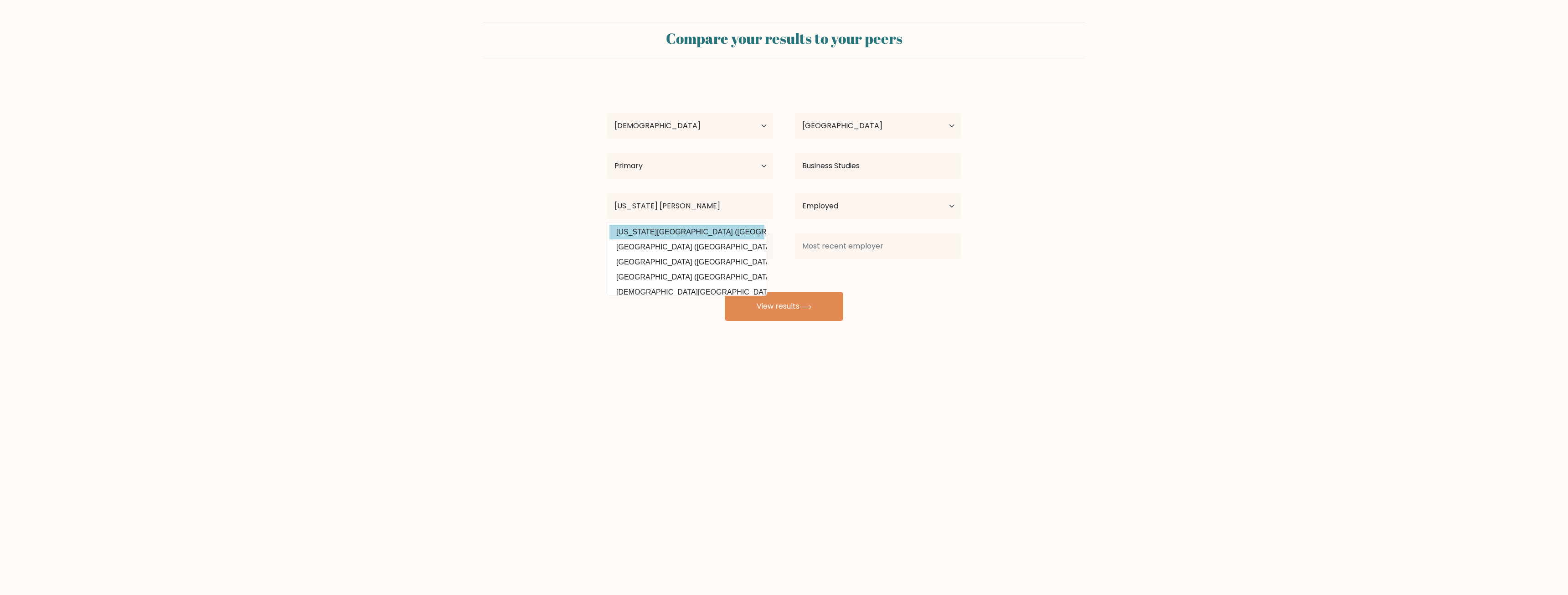
type input "California Lutheran University"
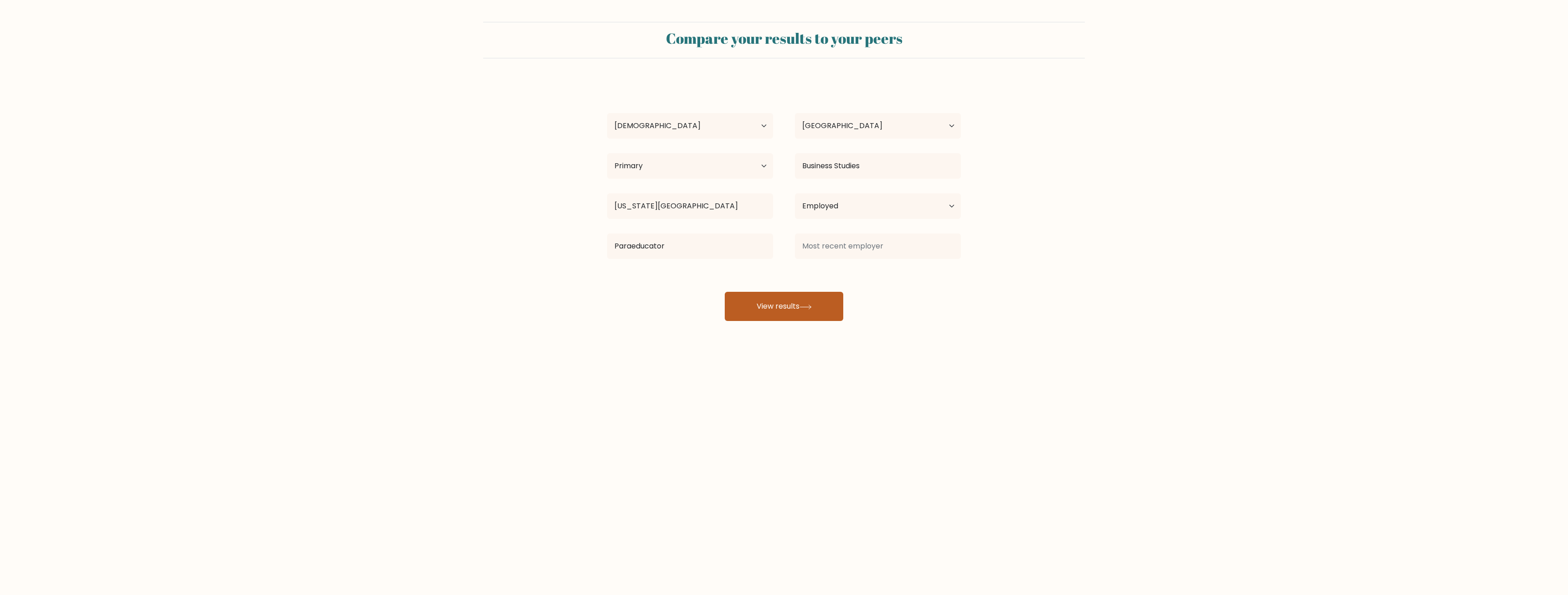
click at [767, 305] on button "View results" at bounding box center [784, 306] width 119 height 29
click at [876, 248] on input at bounding box center [878, 246] width 166 height 26
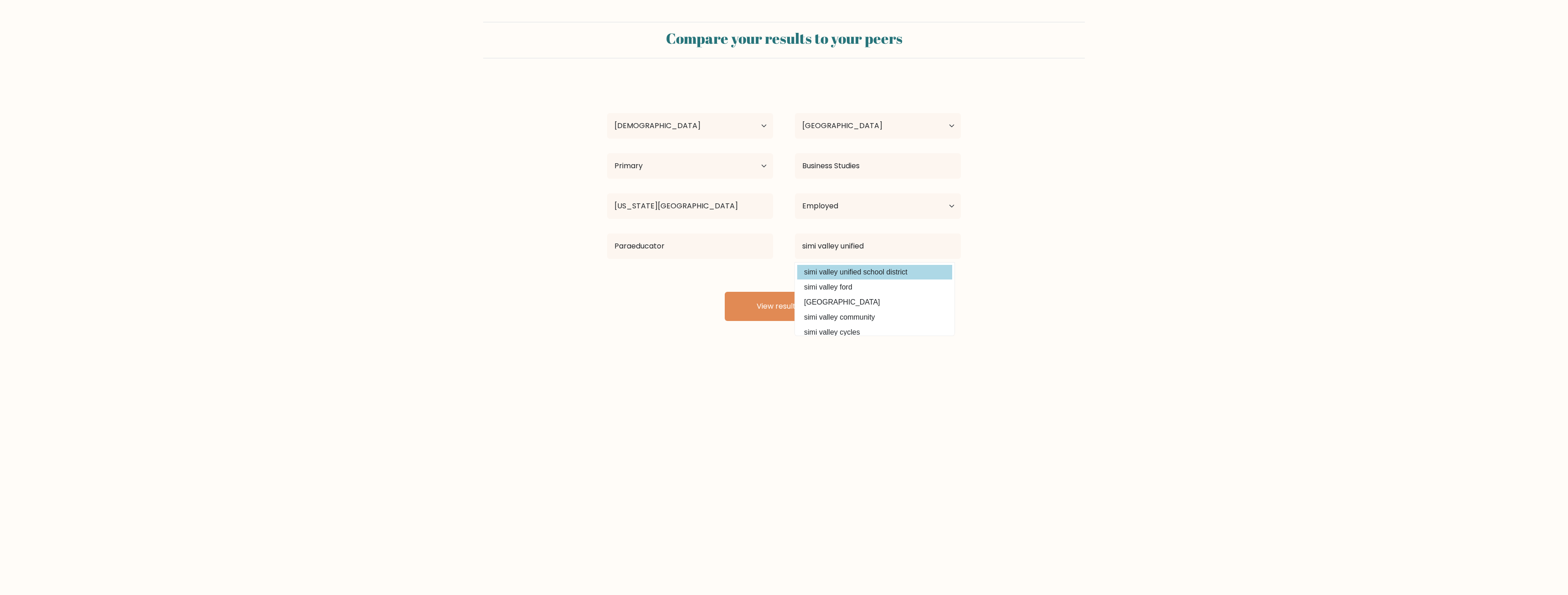
click at [876, 265] on option "simi valley unified school district" at bounding box center [875, 272] width 155 height 15
type input "simi valley unified school district"
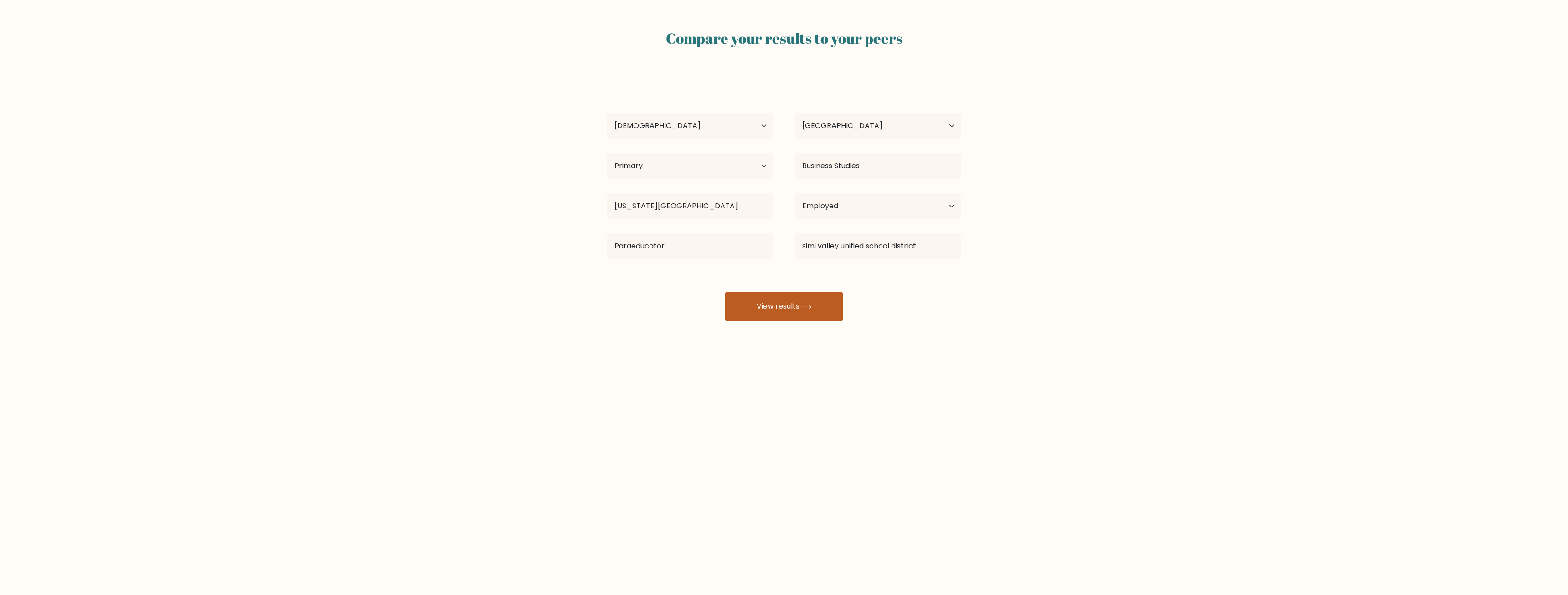
click at [811, 295] on button "View results" at bounding box center [784, 306] width 119 height 29
